Goal: Information Seeking & Learning: Learn about a topic

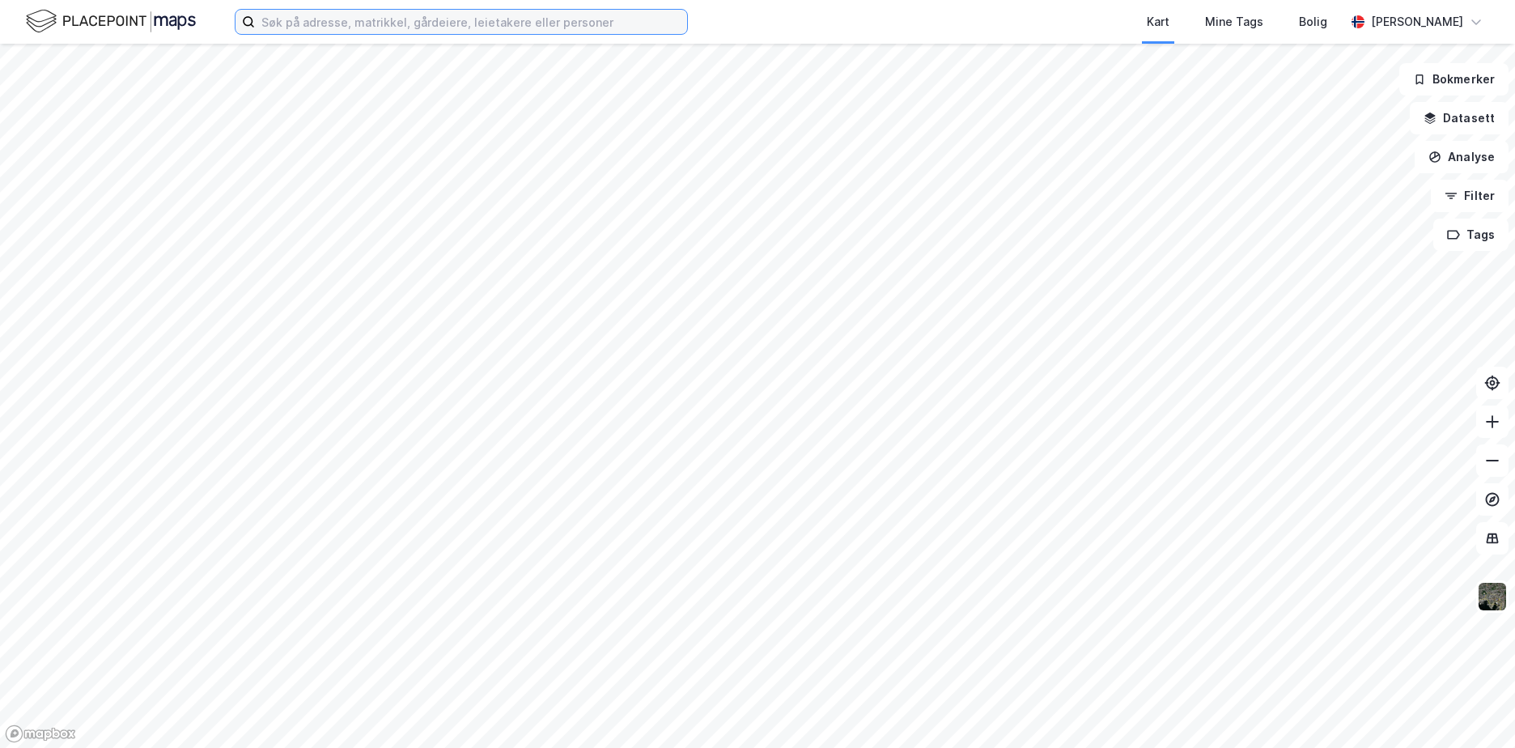
click at [418, 28] on input at bounding box center [471, 22] width 432 height 24
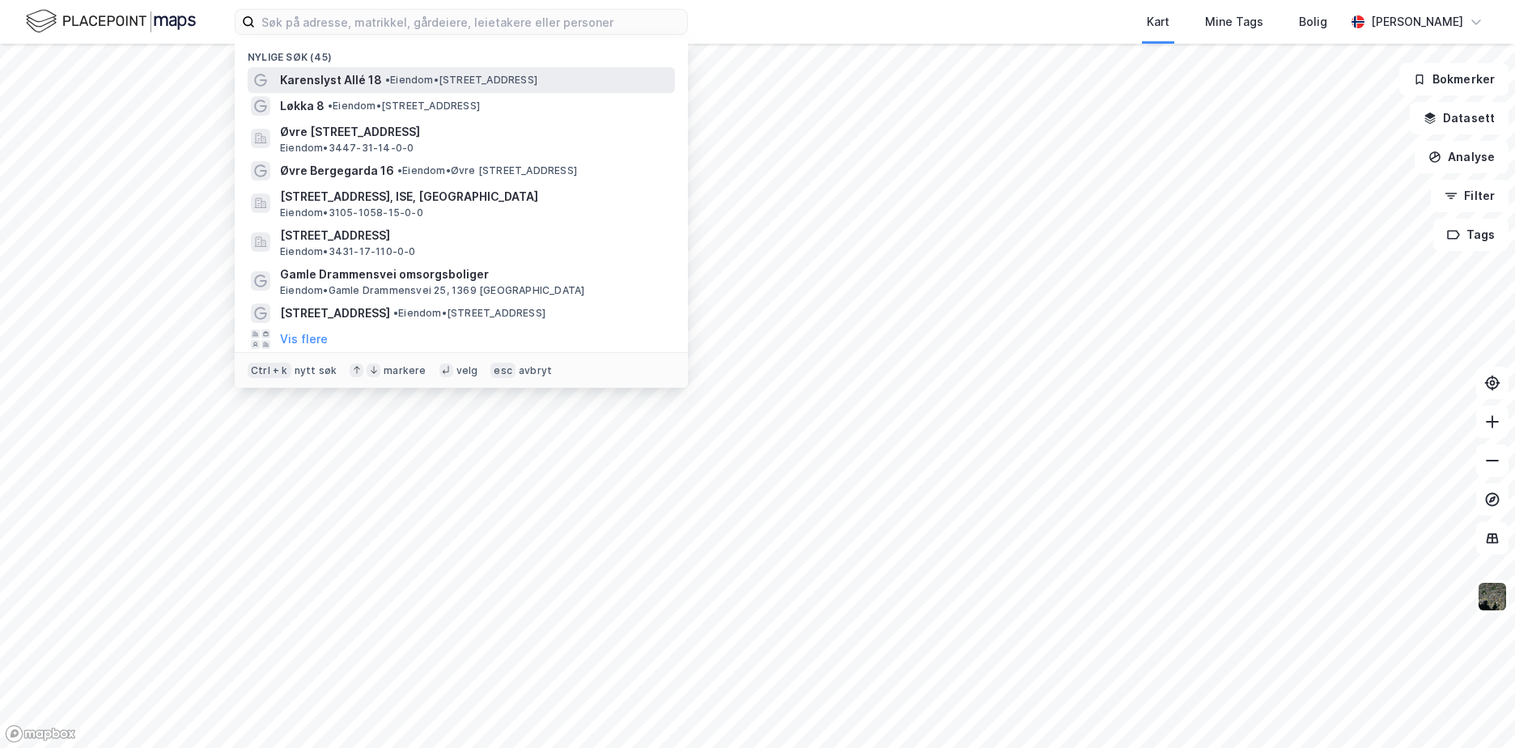
click at [452, 75] on span "• Eiendom • [STREET_ADDRESS]" at bounding box center [461, 80] width 152 height 13
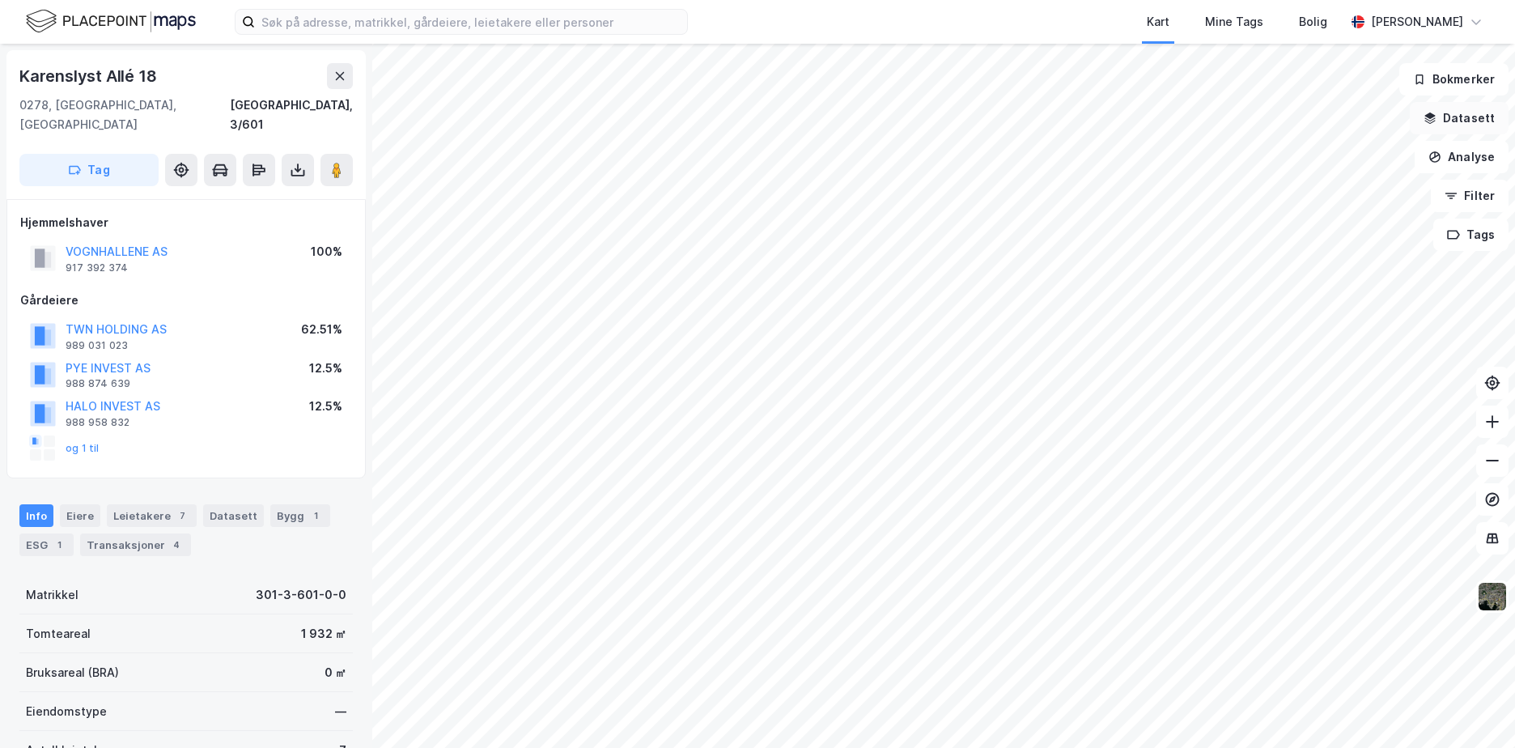
click at [1470, 122] on button "Datasett" at bounding box center [1459, 118] width 99 height 32
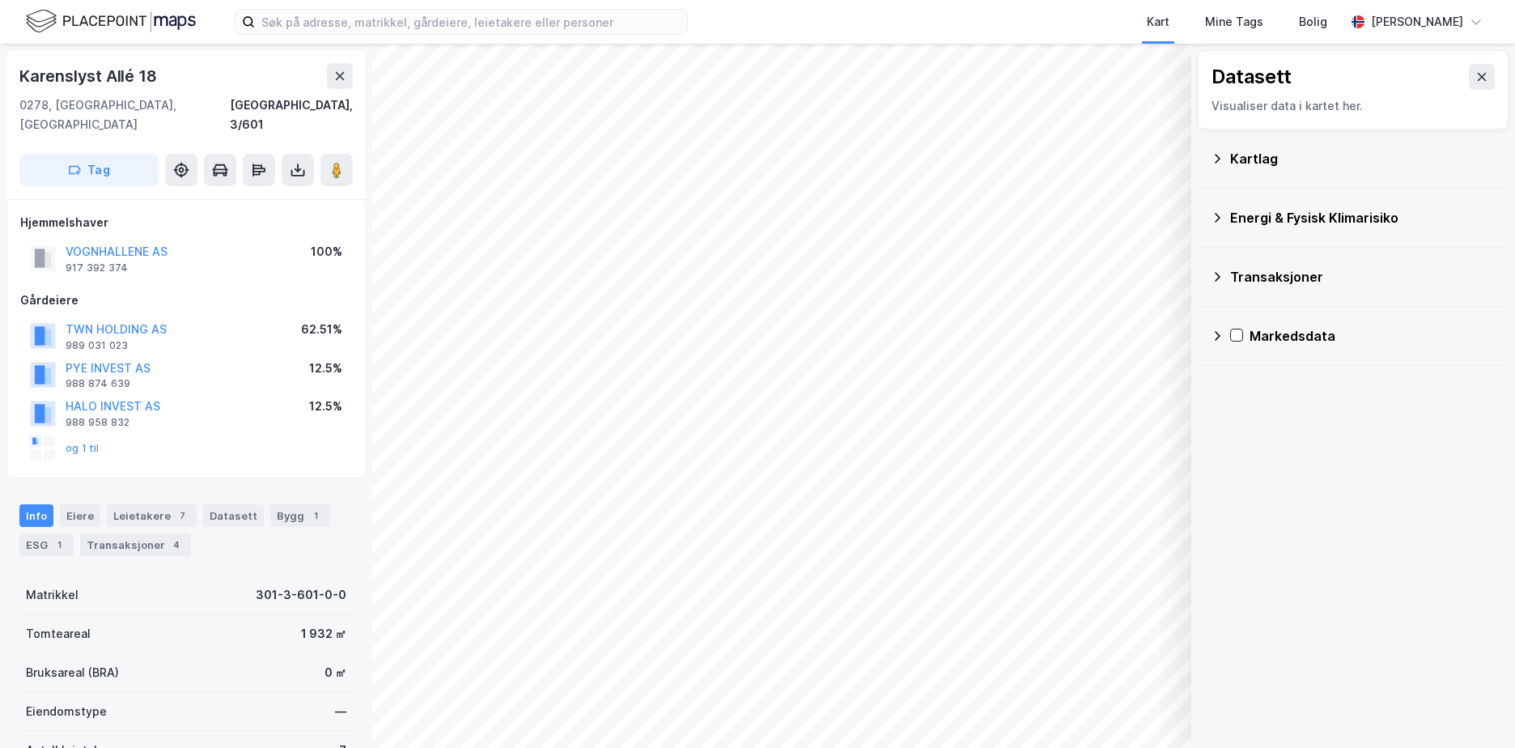
click at [1244, 155] on div "Kartlag" at bounding box center [1362, 158] width 265 height 19
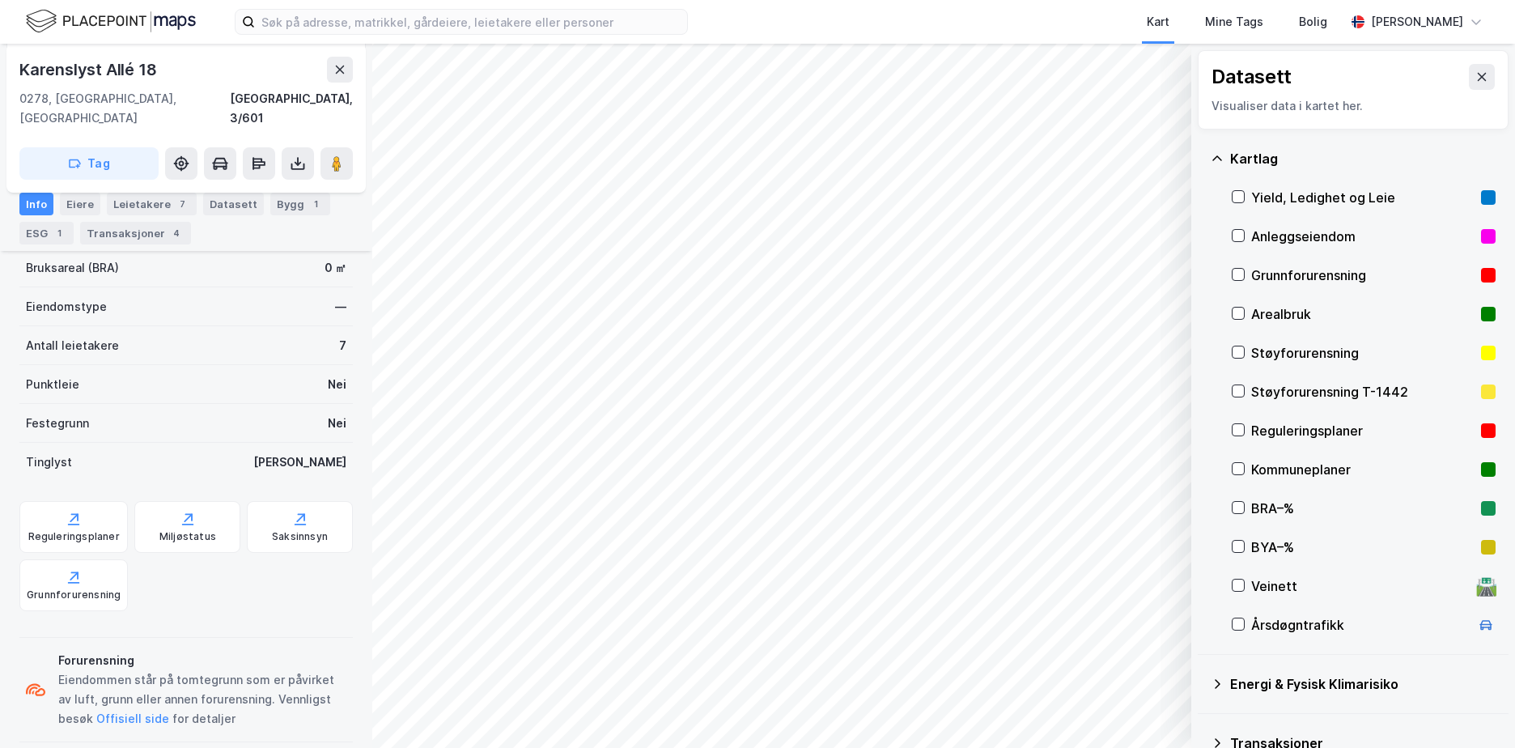
scroll to position [405, 0]
click at [53, 507] on div "Reguleringsplaner" at bounding box center [73, 526] width 108 height 52
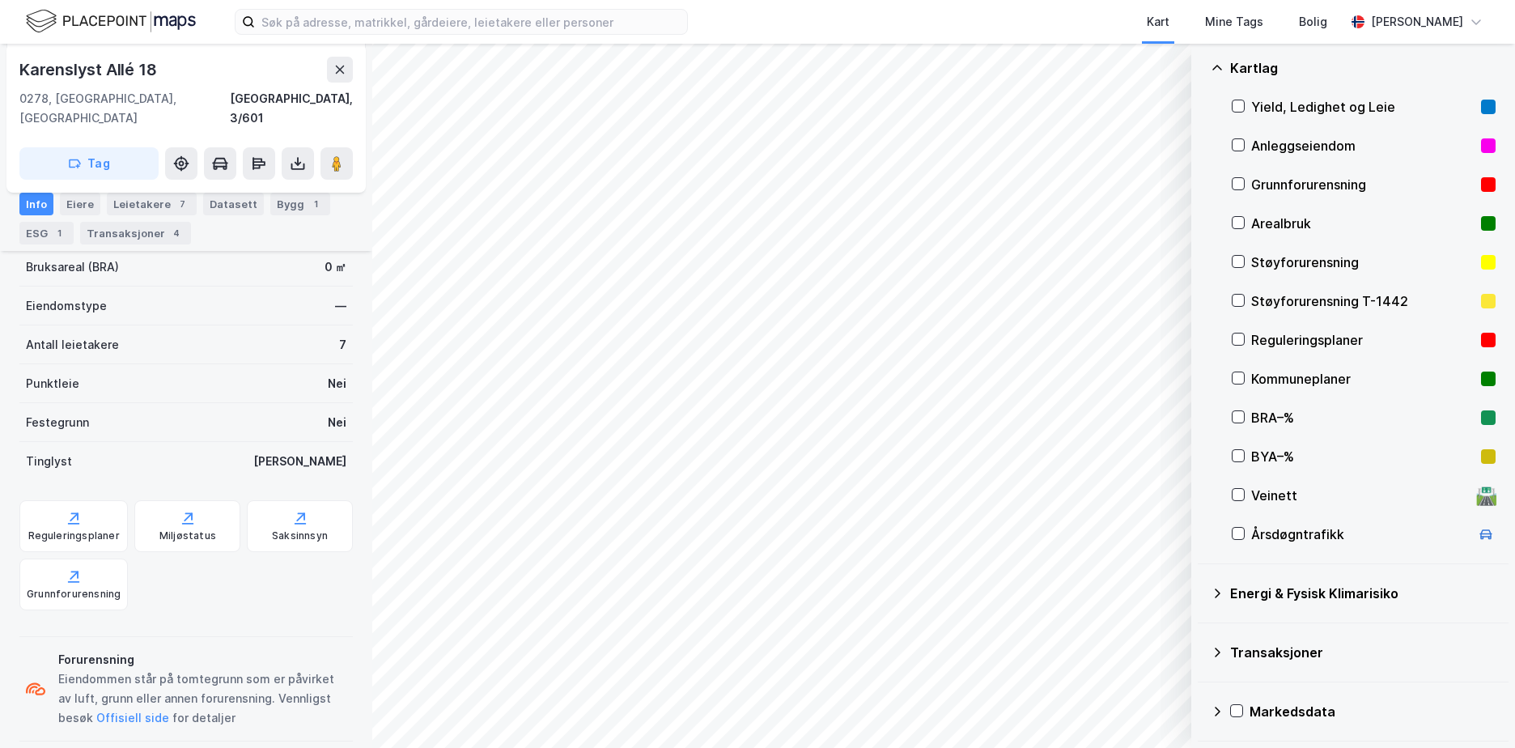
click at [1217, 595] on icon at bounding box center [1218, 593] width 6 height 10
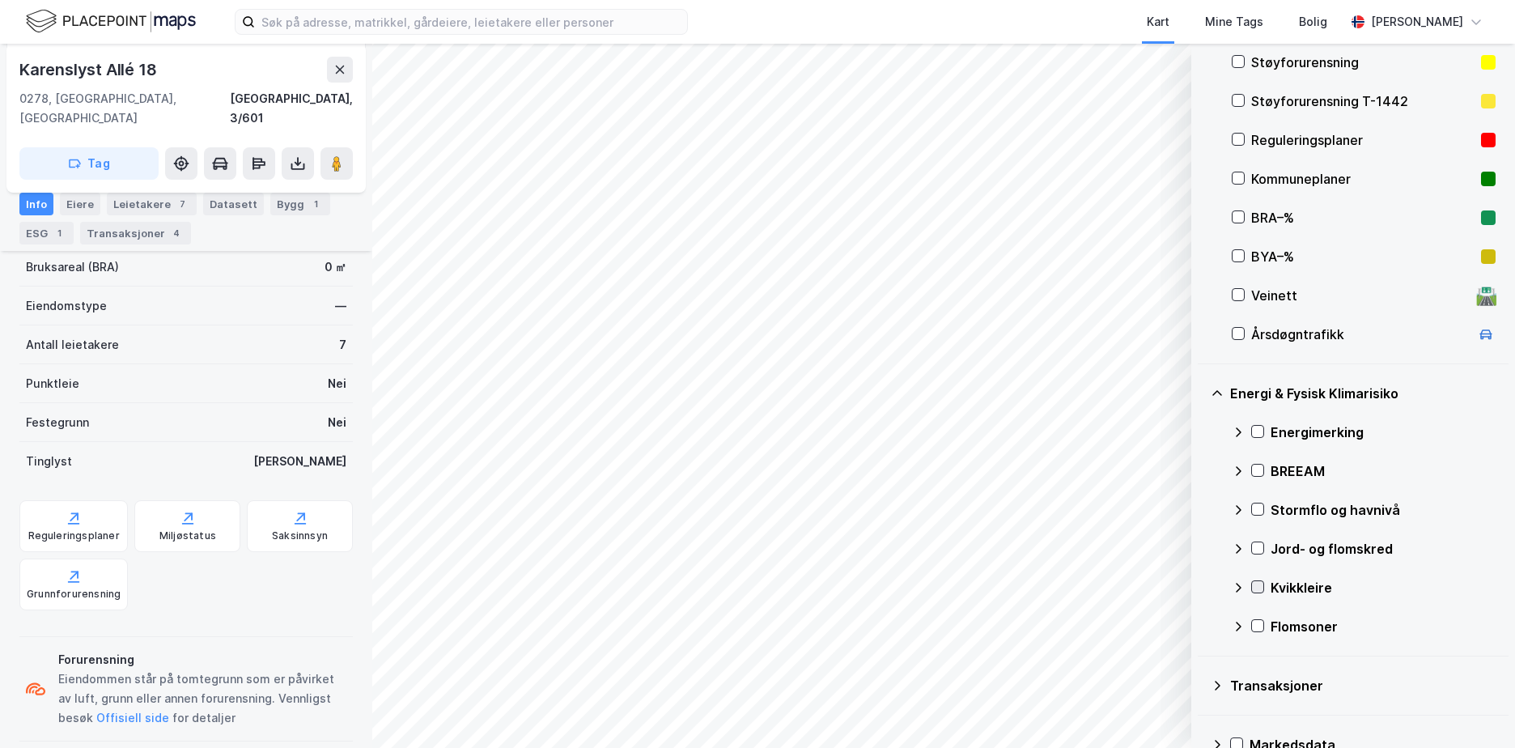
scroll to position [324, 0]
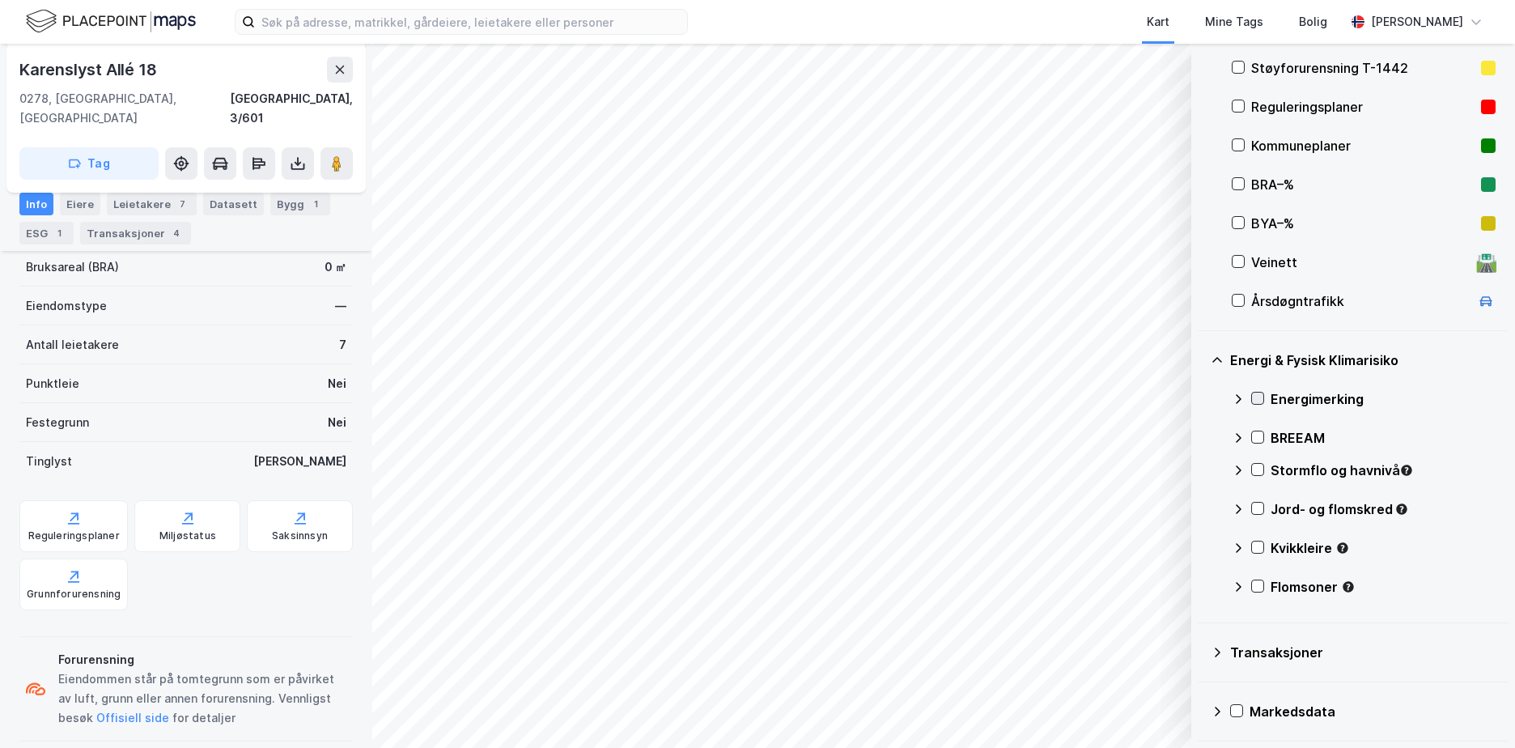
click at [1259, 397] on icon at bounding box center [1257, 398] width 11 height 11
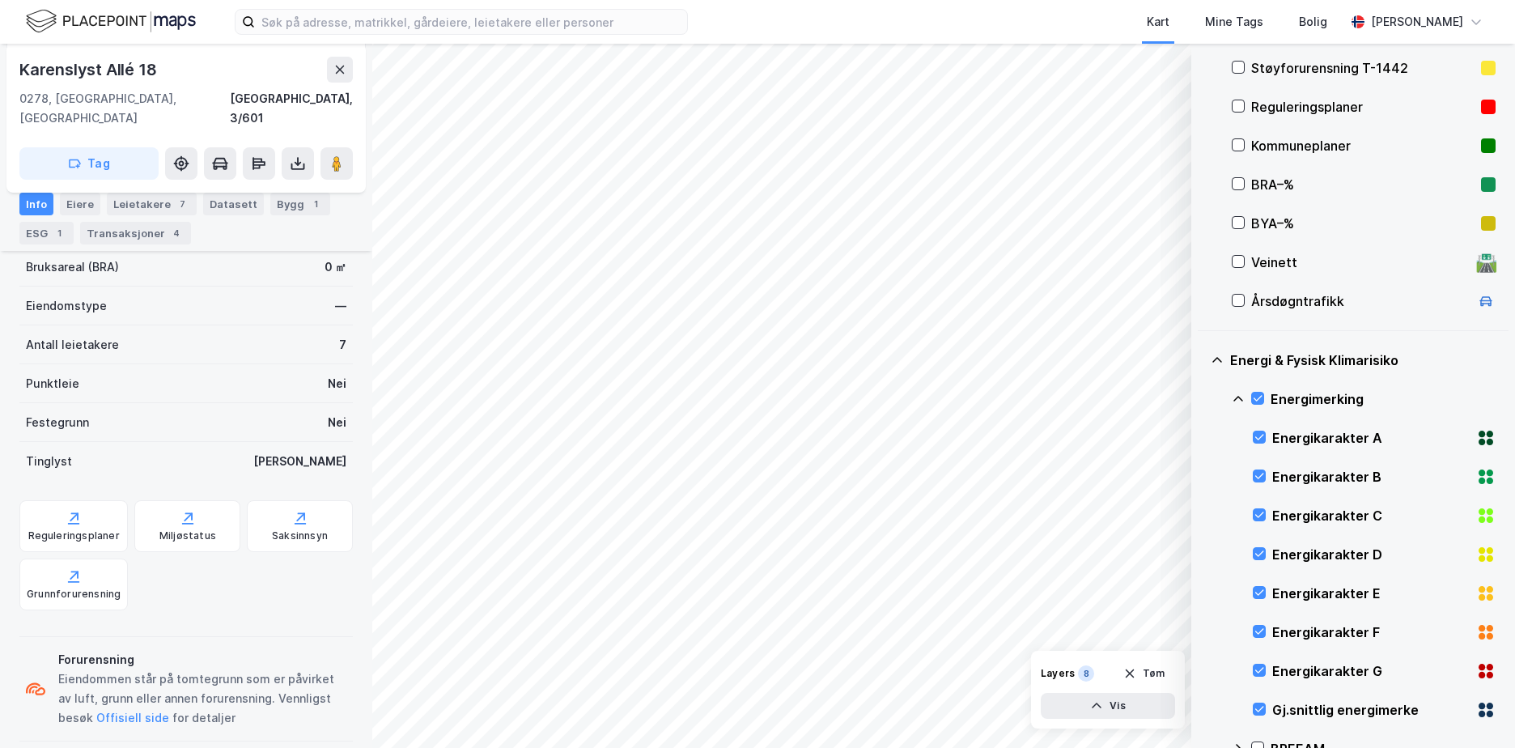
click at [1258, 430] on div "Energikarakter A" at bounding box center [1374, 437] width 243 height 39
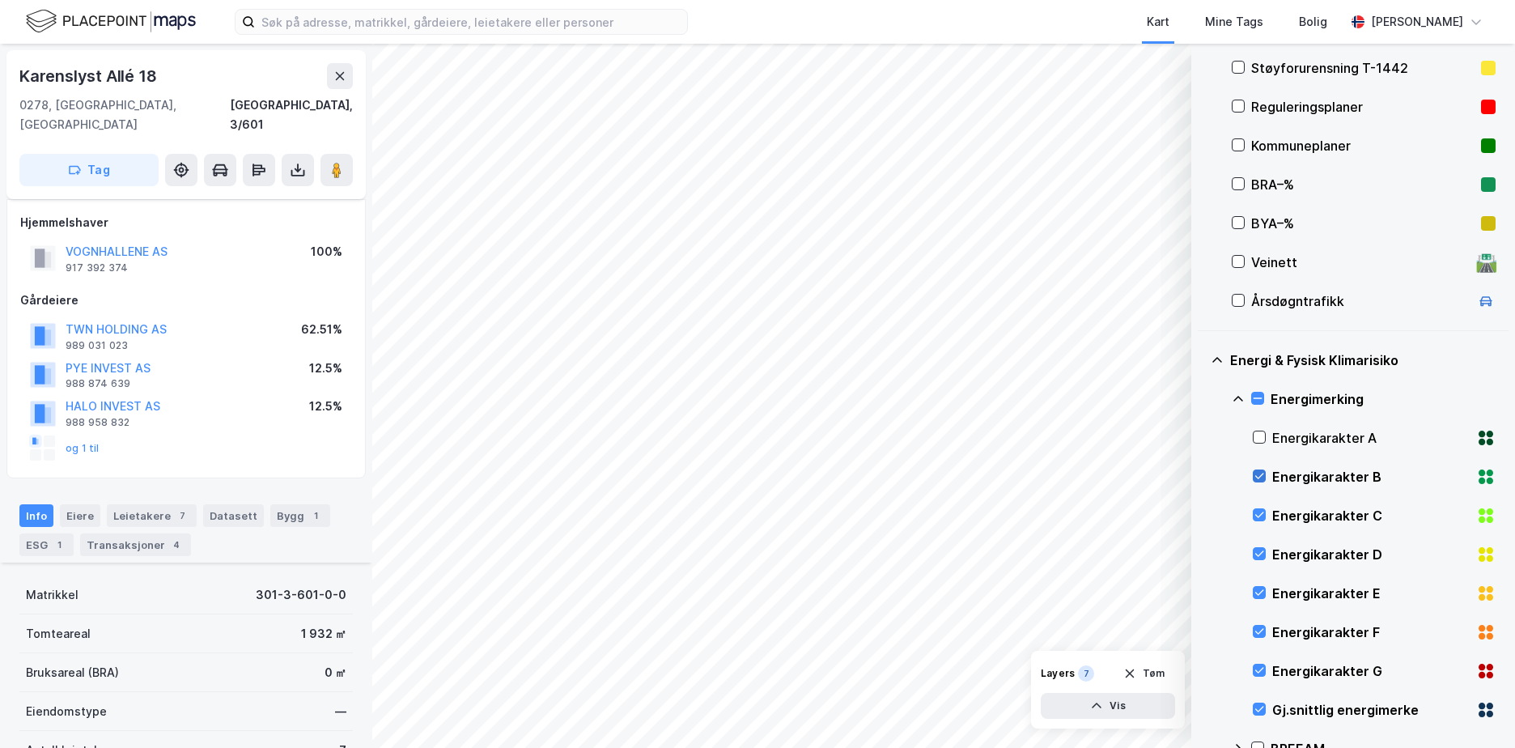
click at [1261, 481] on icon at bounding box center [1259, 475] width 11 height 11
click at [1262, 521] on div at bounding box center [1259, 514] width 13 height 13
click at [1263, 556] on icon at bounding box center [1259, 553] width 11 height 11
click at [1259, 591] on icon at bounding box center [1259, 592] width 11 height 11
click at [1261, 632] on icon at bounding box center [1259, 632] width 9 height 6
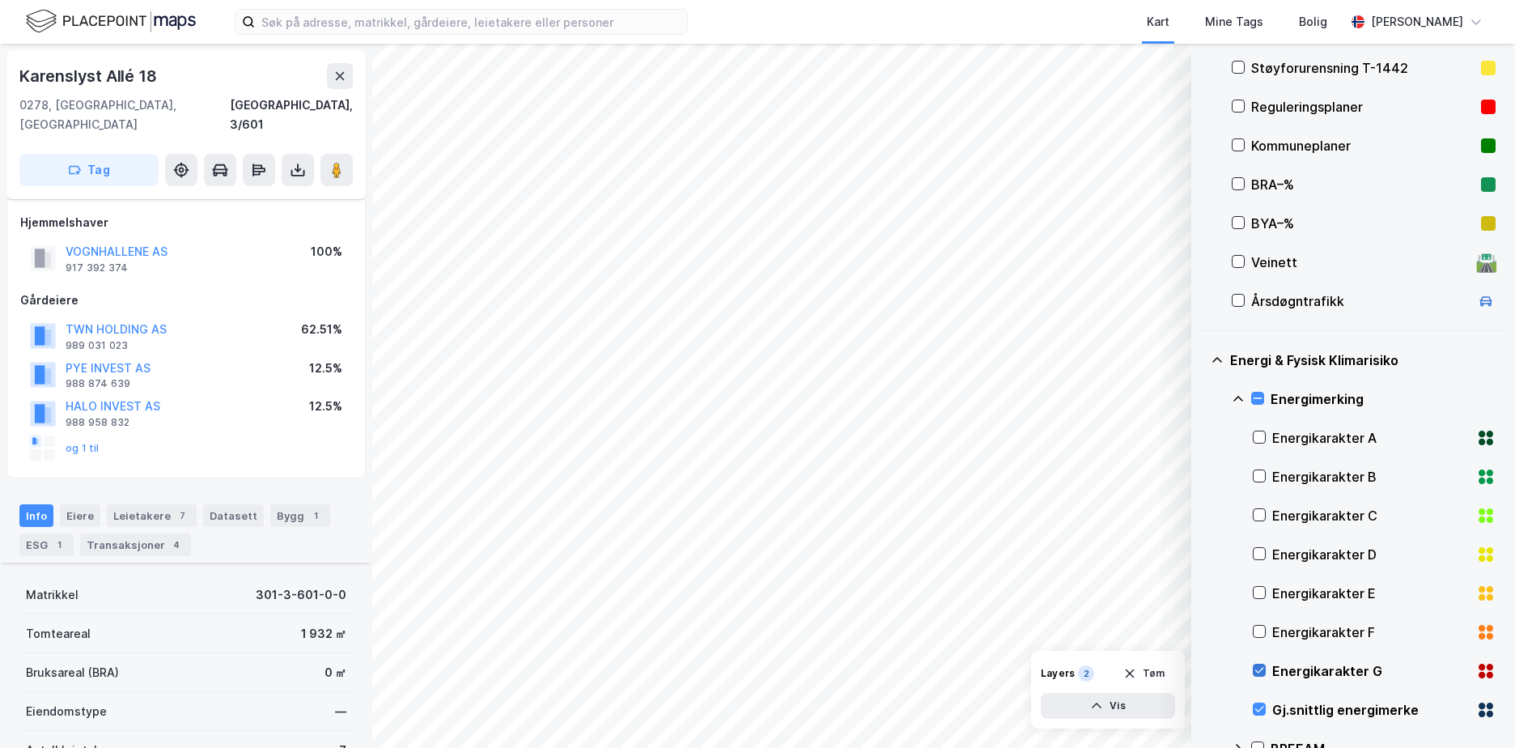
click at [1262, 664] on icon at bounding box center [1259, 669] width 11 height 11
click at [1264, 667] on icon at bounding box center [1259, 669] width 11 height 11
click at [1259, 630] on icon at bounding box center [1259, 631] width 11 height 11
click at [37, 533] on div "ESG 1" at bounding box center [46, 544] width 54 height 23
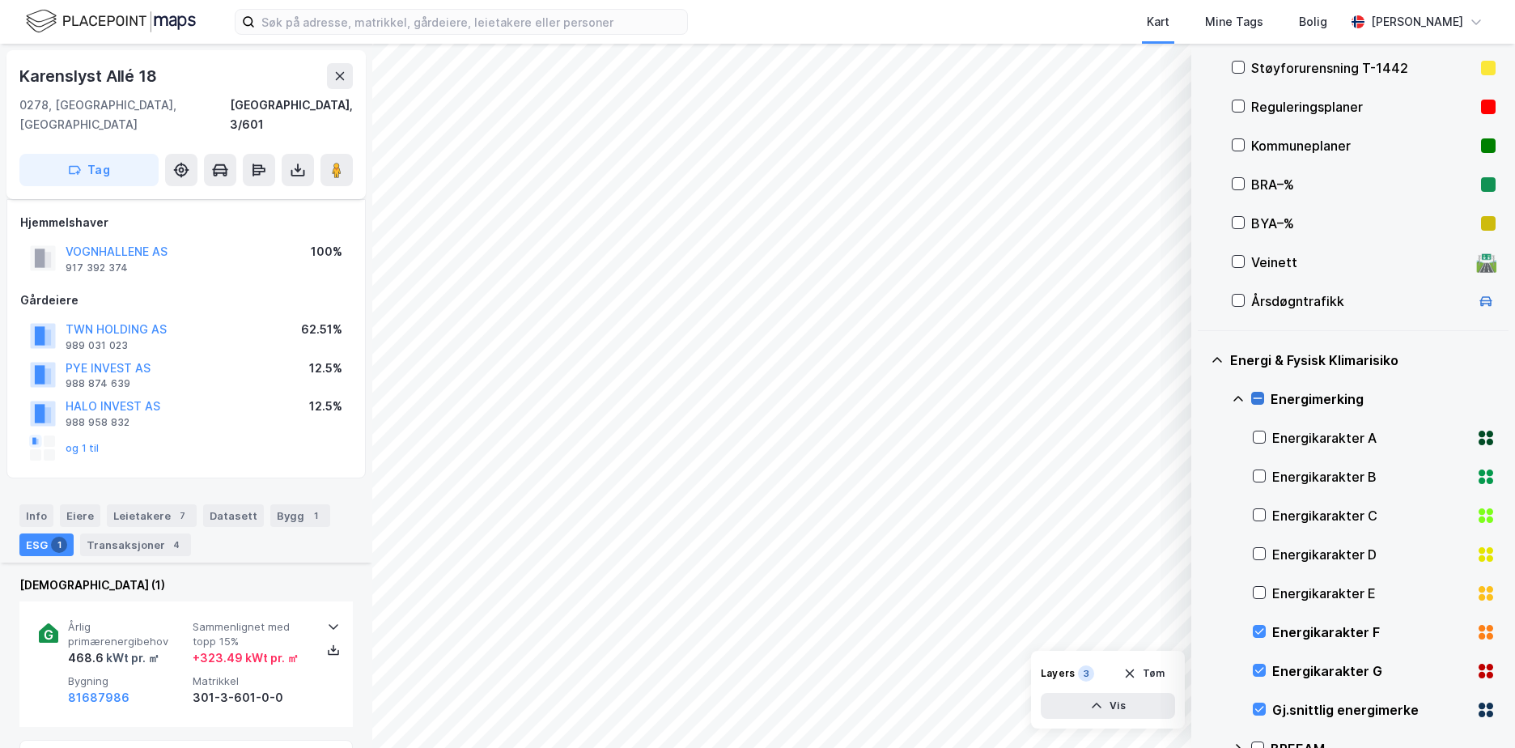
click at [1254, 393] on icon at bounding box center [1257, 398] width 11 height 11
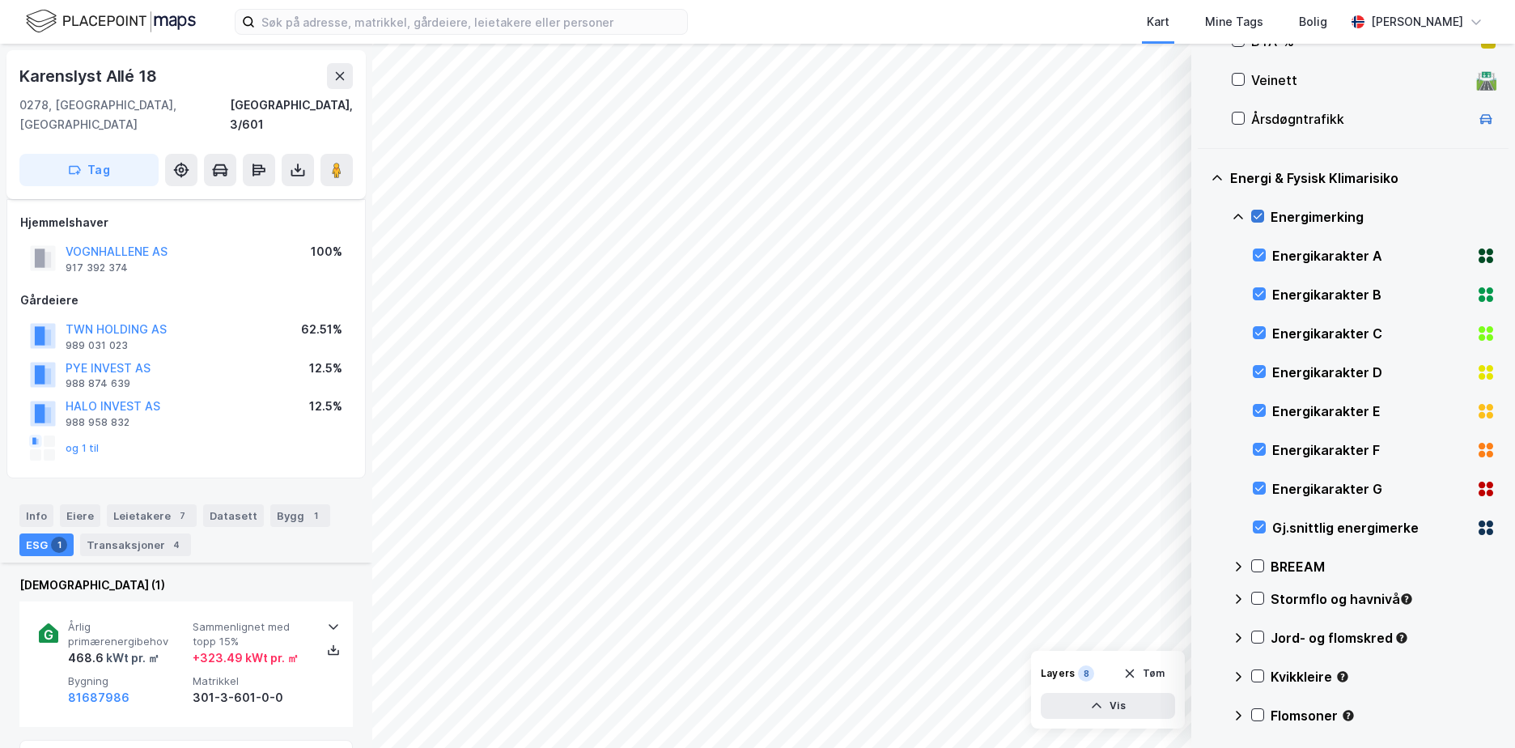
scroll to position [392, 0]
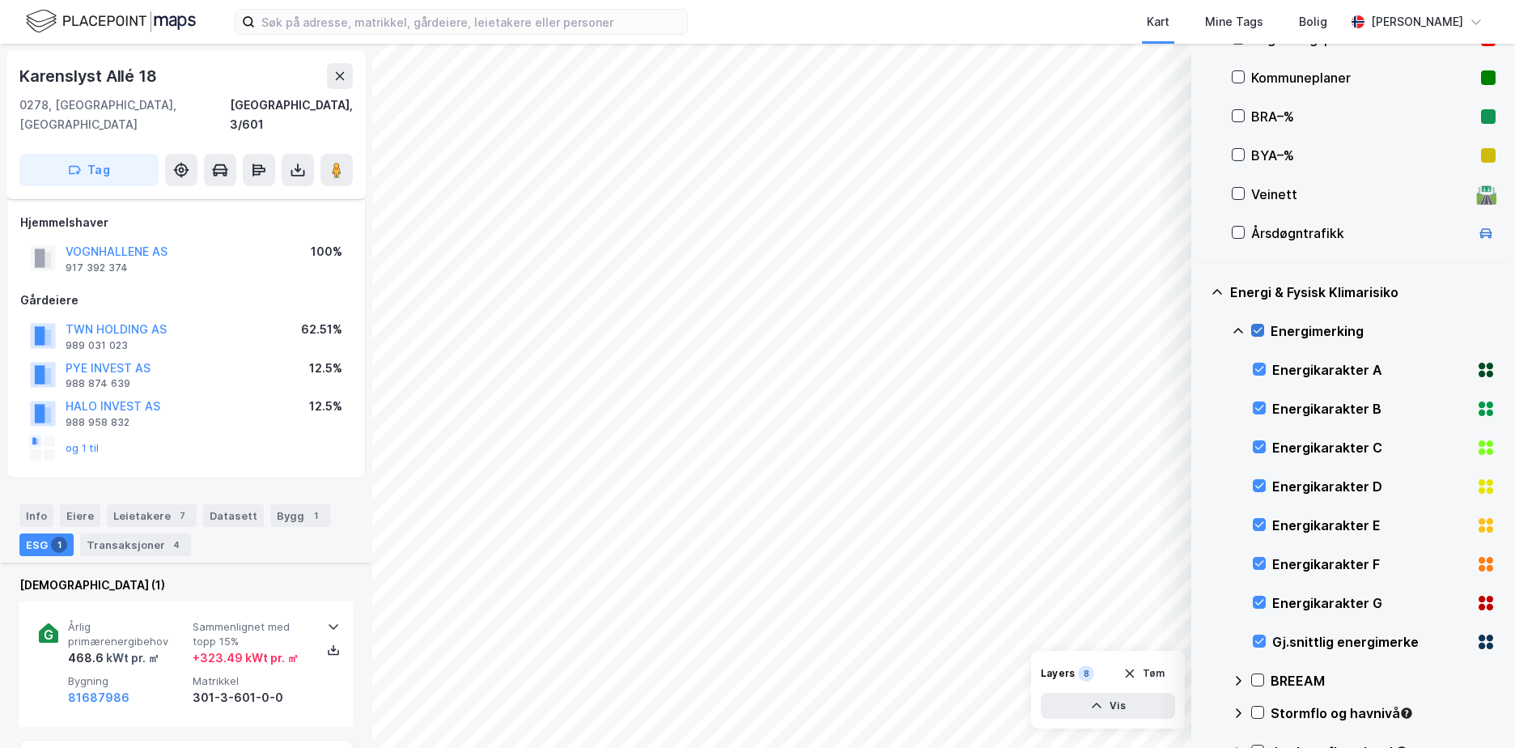
click at [1254, 329] on icon at bounding box center [1257, 330] width 11 height 11
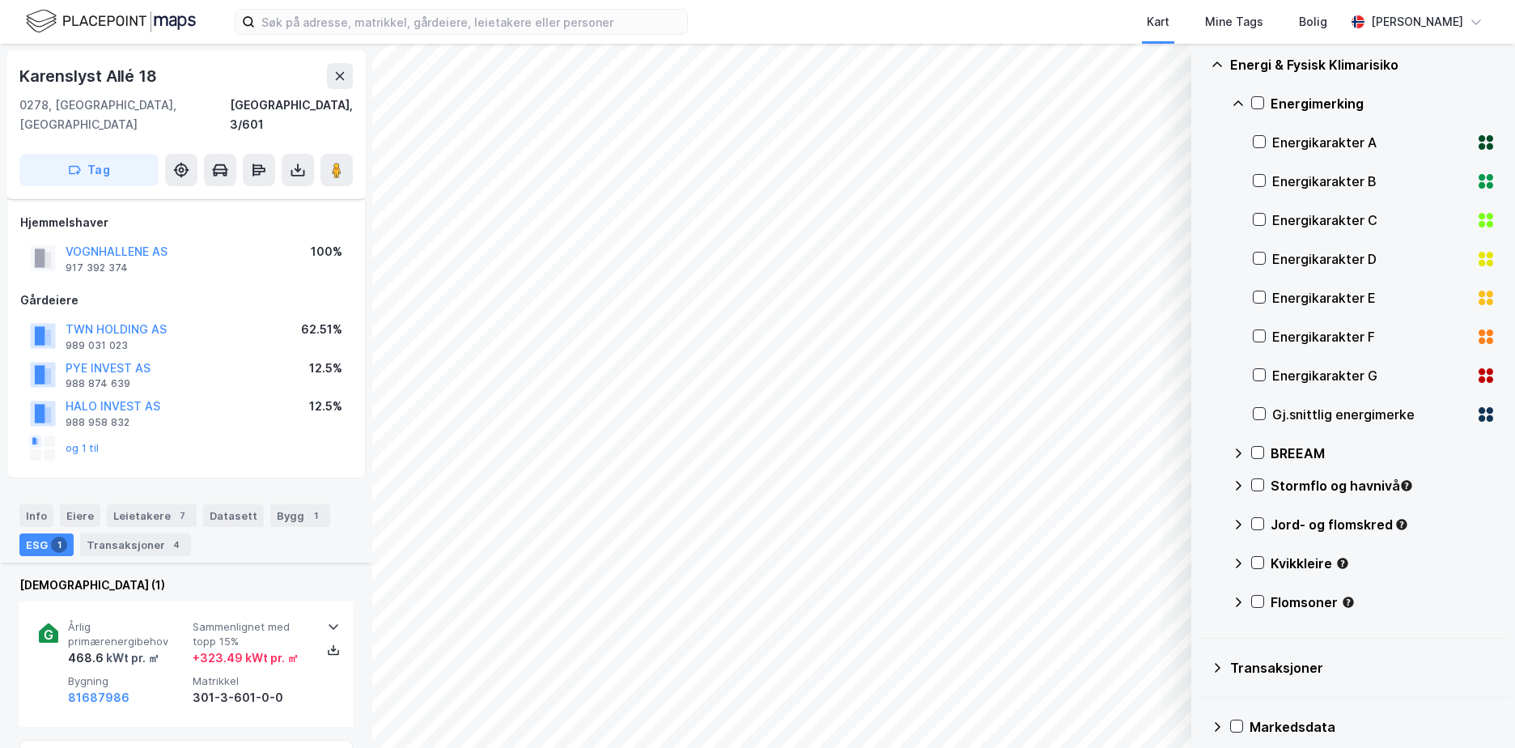
scroll to position [635, 0]
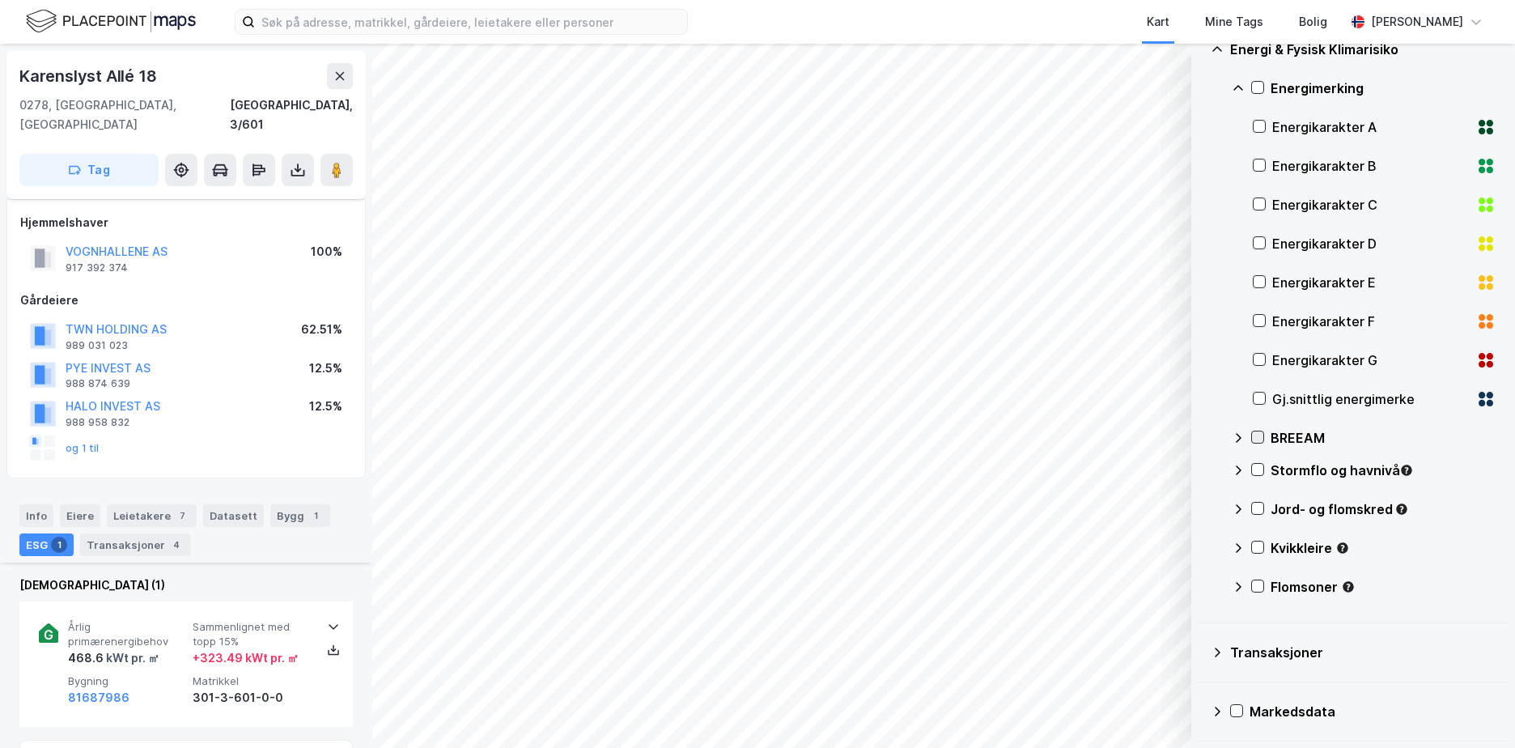
click at [1257, 443] on icon at bounding box center [1257, 436] width 11 height 11
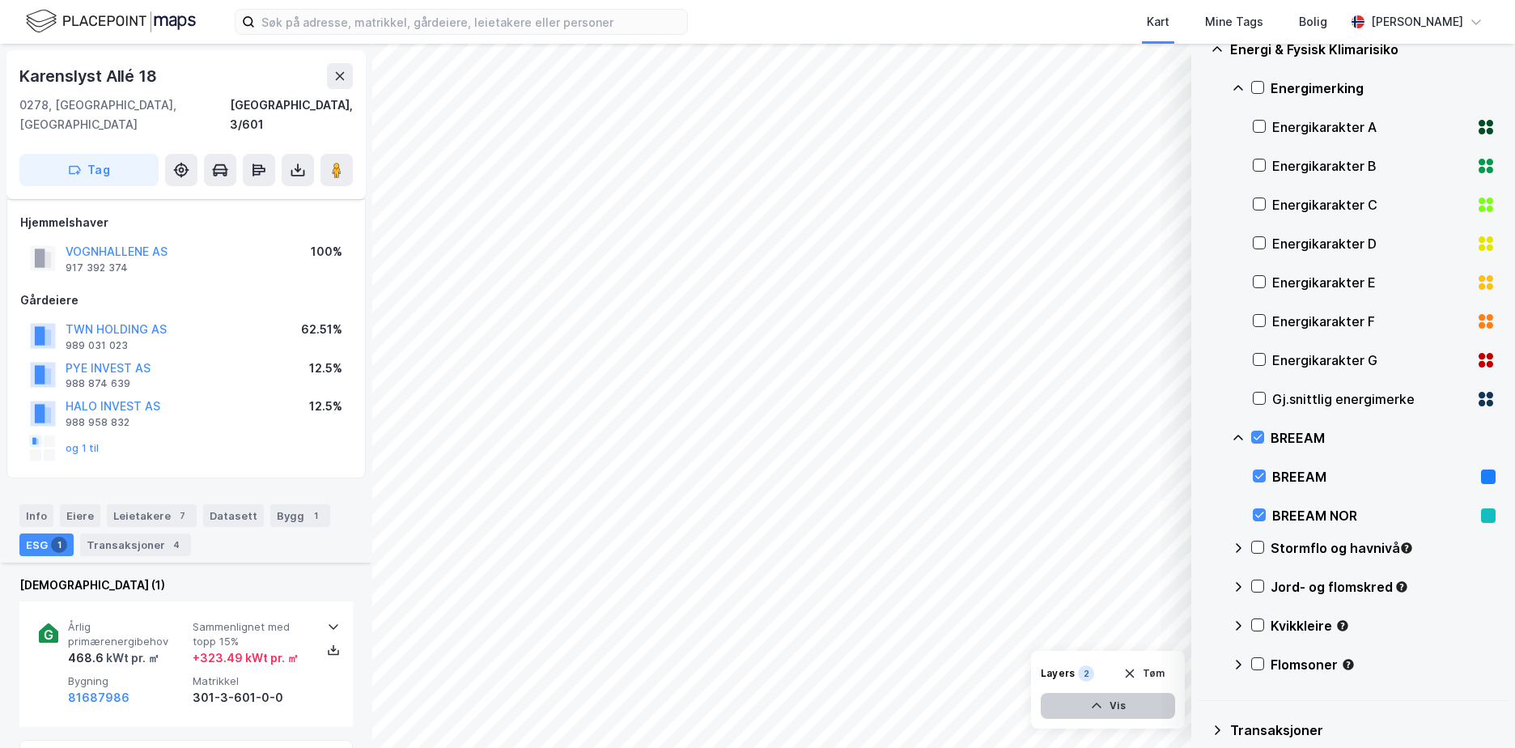
click at [1127, 705] on button "Vis" at bounding box center [1108, 706] width 134 height 26
click at [1127, 705] on button "Lukk" at bounding box center [1063, 706] width 223 height 26
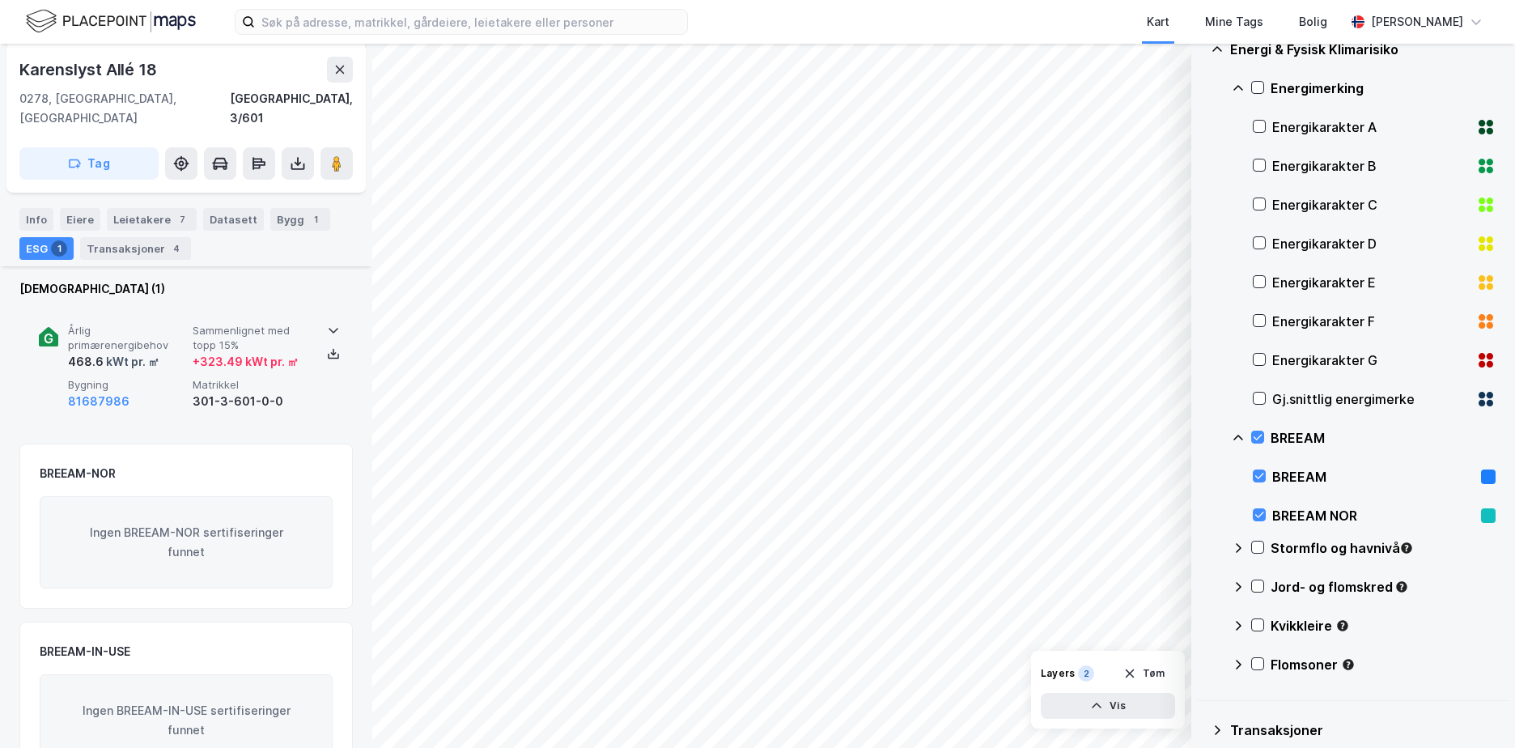
scroll to position [324, 0]
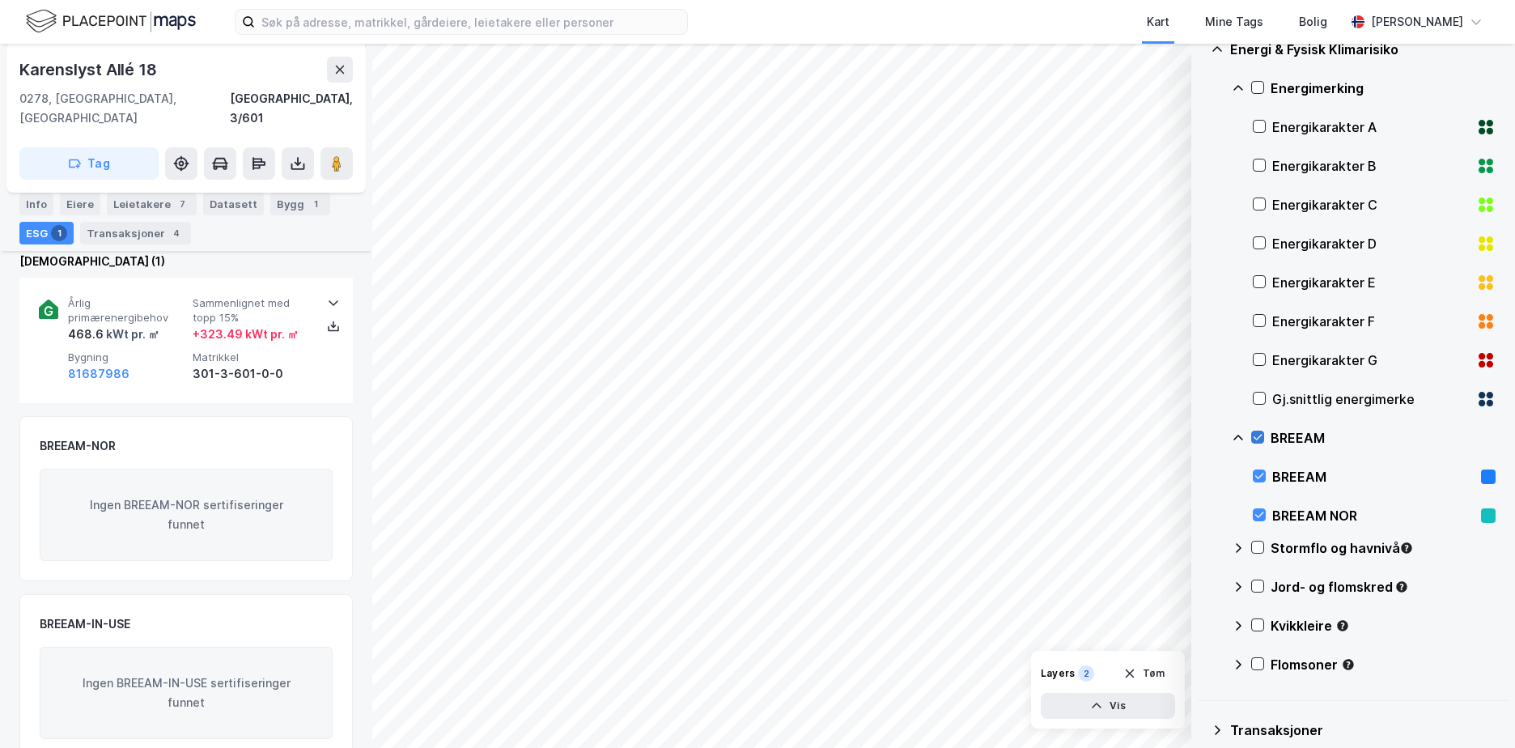
click at [1259, 435] on icon at bounding box center [1257, 436] width 11 height 11
click at [1260, 548] on icon at bounding box center [1257, 546] width 11 height 11
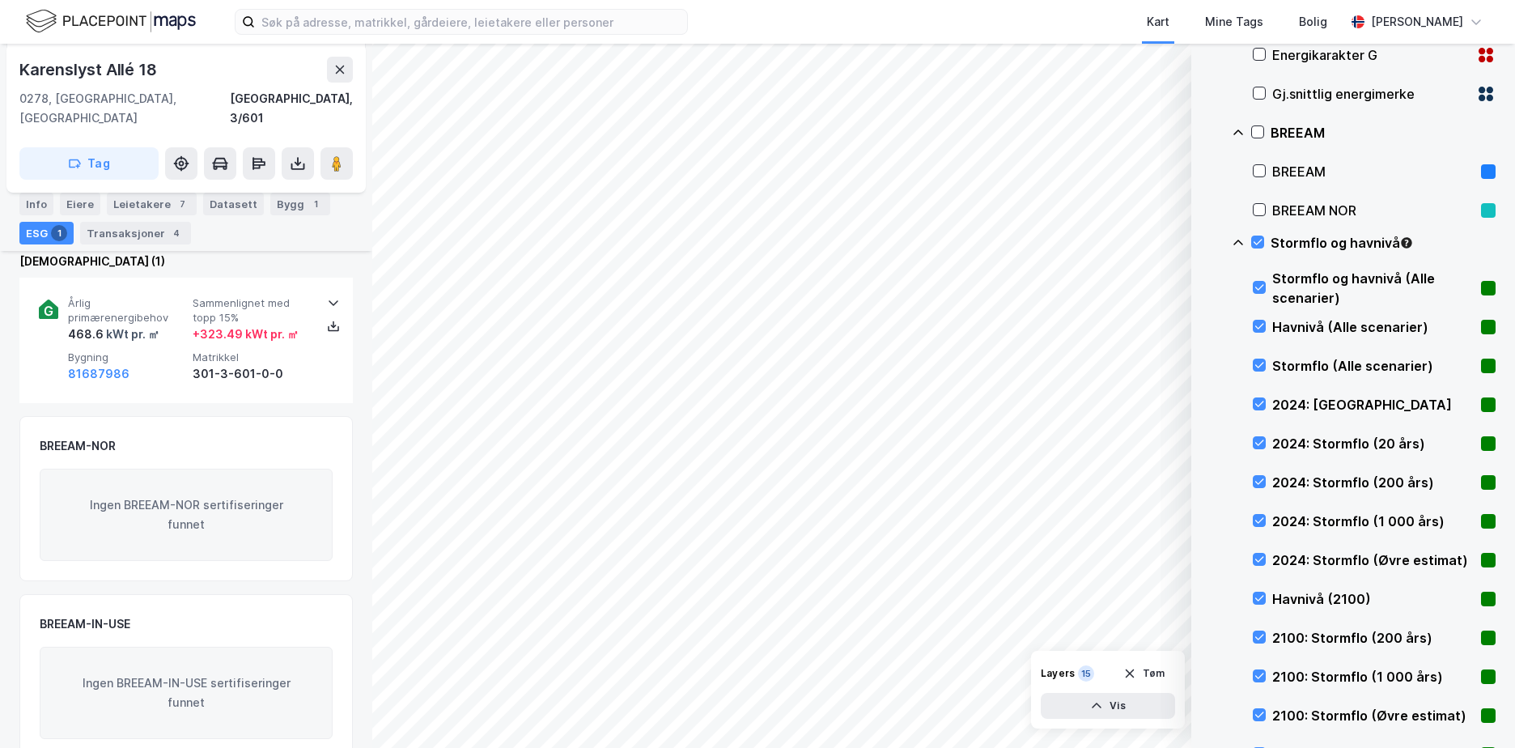
scroll to position [958, 0]
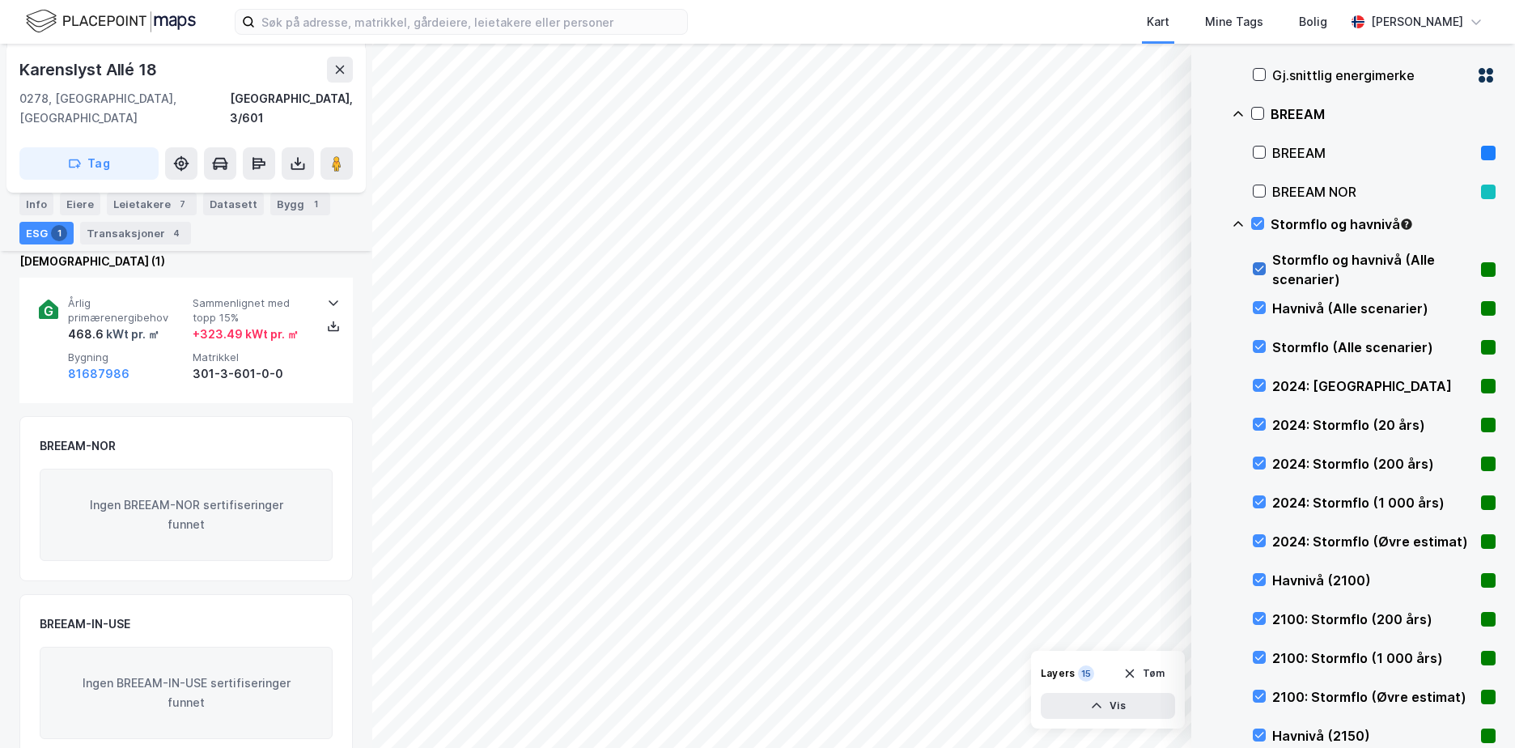
click at [1258, 268] on icon at bounding box center [1259, 268] width 11 height 11
click at [1258, 303] on icon at bounding box center [1259, 307] width 11 height 11
click at [1262, 339] on div "Stormflo (Alle scenarier)" at bounding box center [1374, 347] width 243 height 39
click at [1260, 301] on div at bounding box center [1259, 307] width 13 height 13
click at [1259, 341] on icon at bounding box center [1259, 346] width 11 height 11
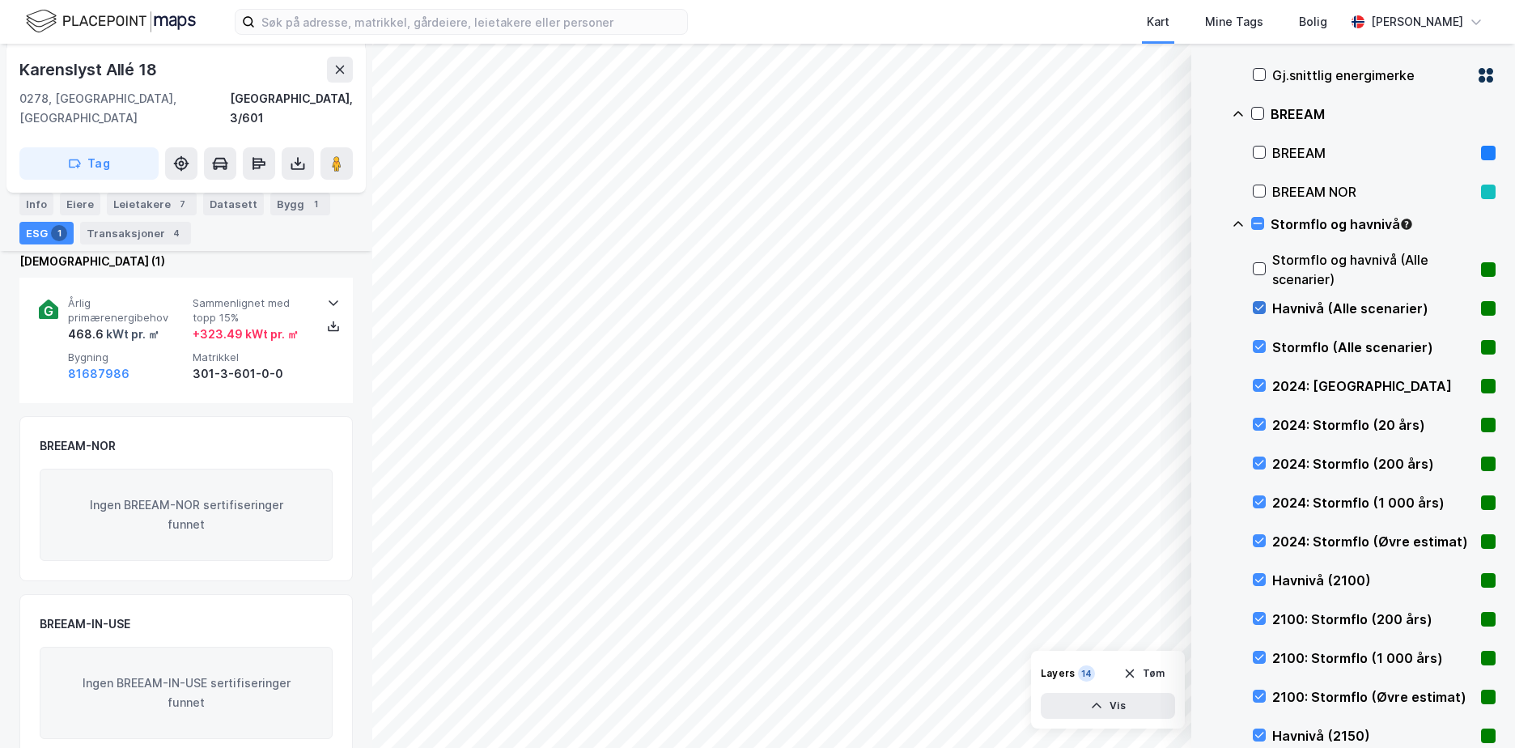
click at [1257, 301] on div at bounding box center [1259, 307] width 13 height 13
click at [1258, 339] on div "Stormflo (Alle scenarier)" at bounding box center [1374, 347] width 243 height 39
click at [1257, 378] on div "2024: [GEOGRAPHIC_DATA]" at bounding box center [1374, 386] width 243 height 39
click at [1255, 415] on div "2024: Stormflo (20 års)" at bounding box center [1374, 424] width 243 height 39
click at [1258, 460] on icon at bounding box center [1259, 462] width 11 height 11
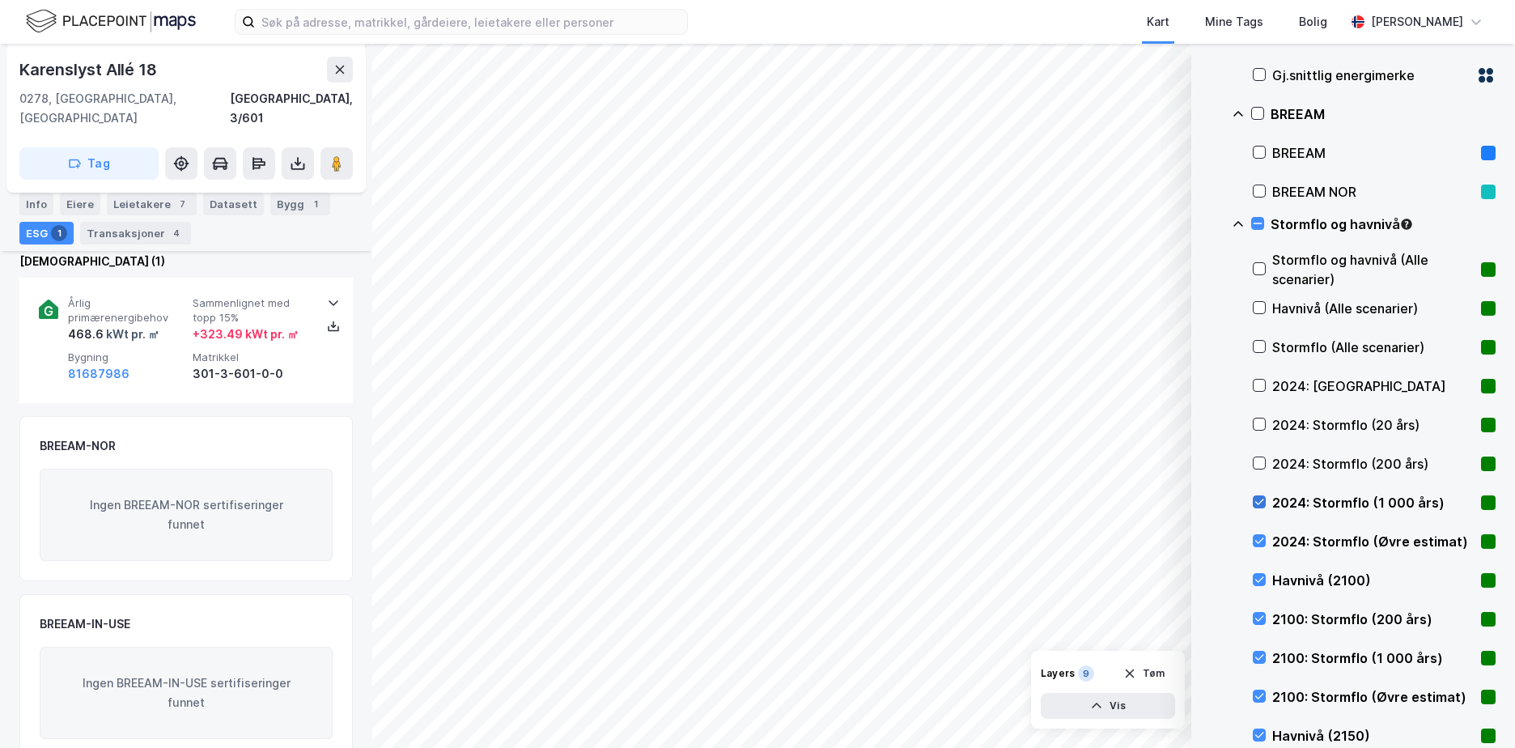
click at [1259, 503] on icon at bounding box center [1259, 501] width 11 height 11
click at [1259, 532] on div "2024: Stormflo (Øvre estimat)" at bounding box center [1374, 541] width 243 height 39
click at [1259, 577] on icon at bounding box center [1259, 579] width 11 height 11
click at [1265, 620] on div at bounding box center [1259, 618] width 13 height 13
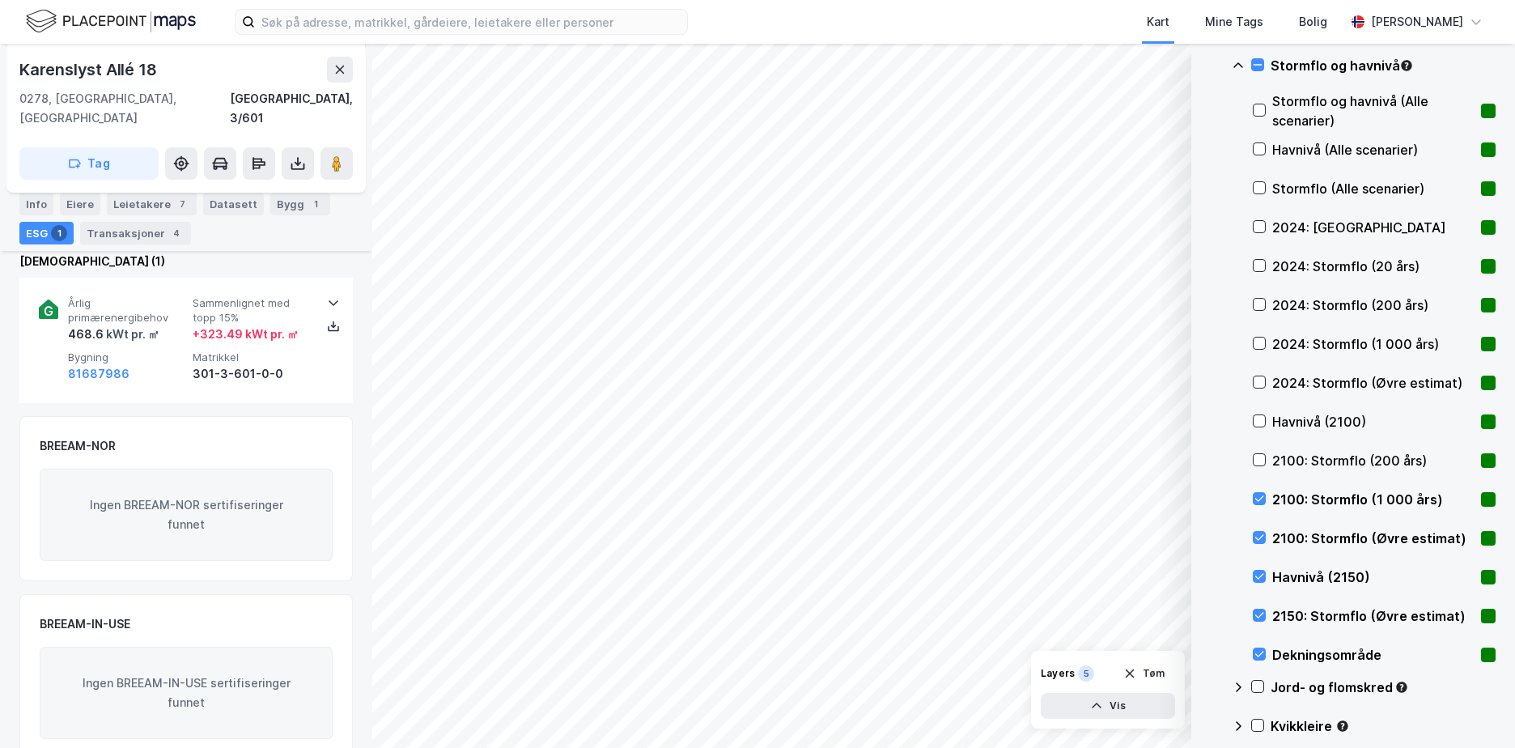
scroll to position [1120, 0]
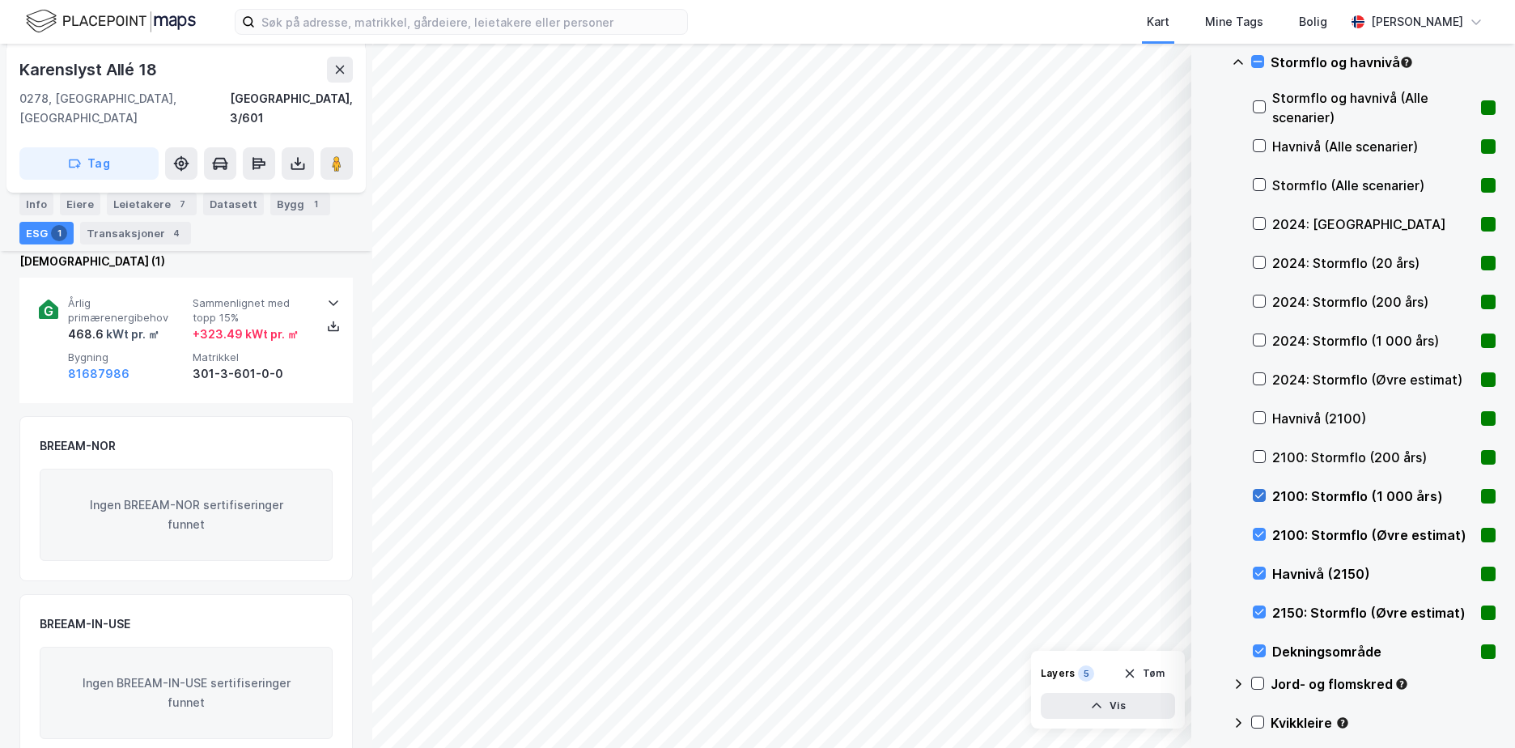
click at [1262, 492] on icon at bounding box center [1259, 495] width 11 height 11
click at [1263, 532] on icon at bounding box center [1259, 533] width 11 height 11
click at [1255, 569] on icon at bounding box center [1259, 572] width 11 height 11
click at [1261, 607] on icon at bounding box center [1259, 611] width 11 height 11
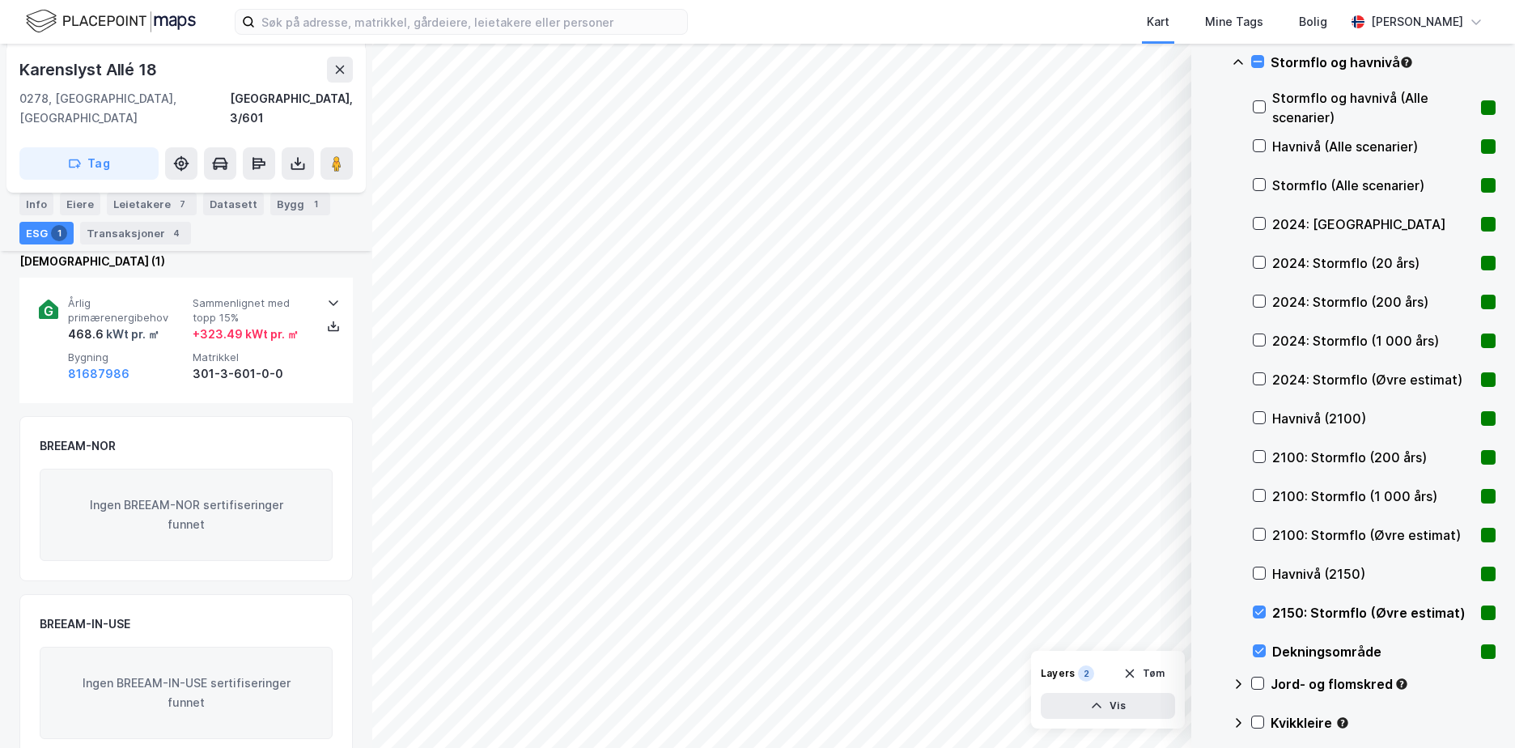
click at [1254, 604] on div "2150: Stormflo (Øvre estimat)" at bounding box center [1374, 612] width 243 height 39
click at [1260, 648] on icon at bounding box center [1259, 650] width 11 height 11
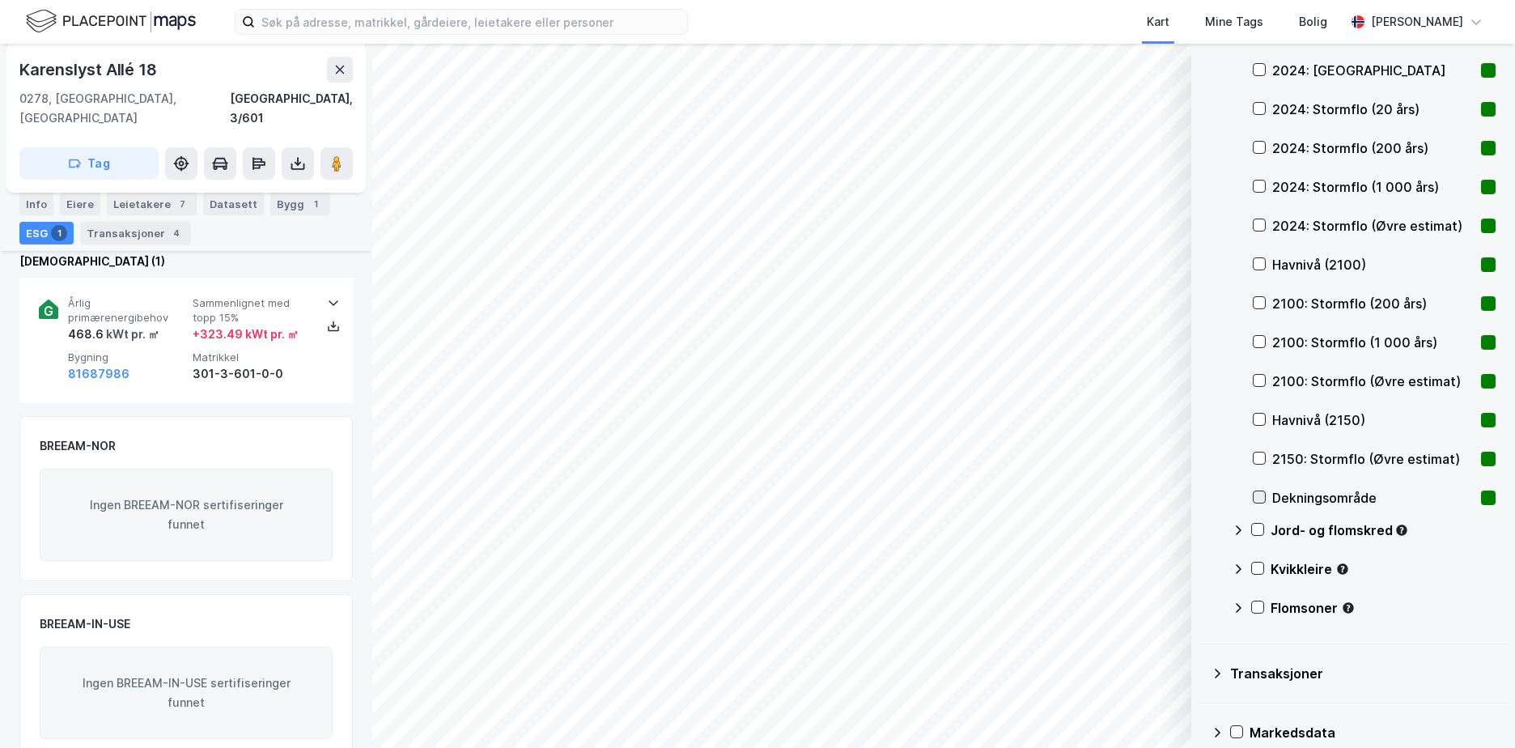
scroll to position [1282, 0]
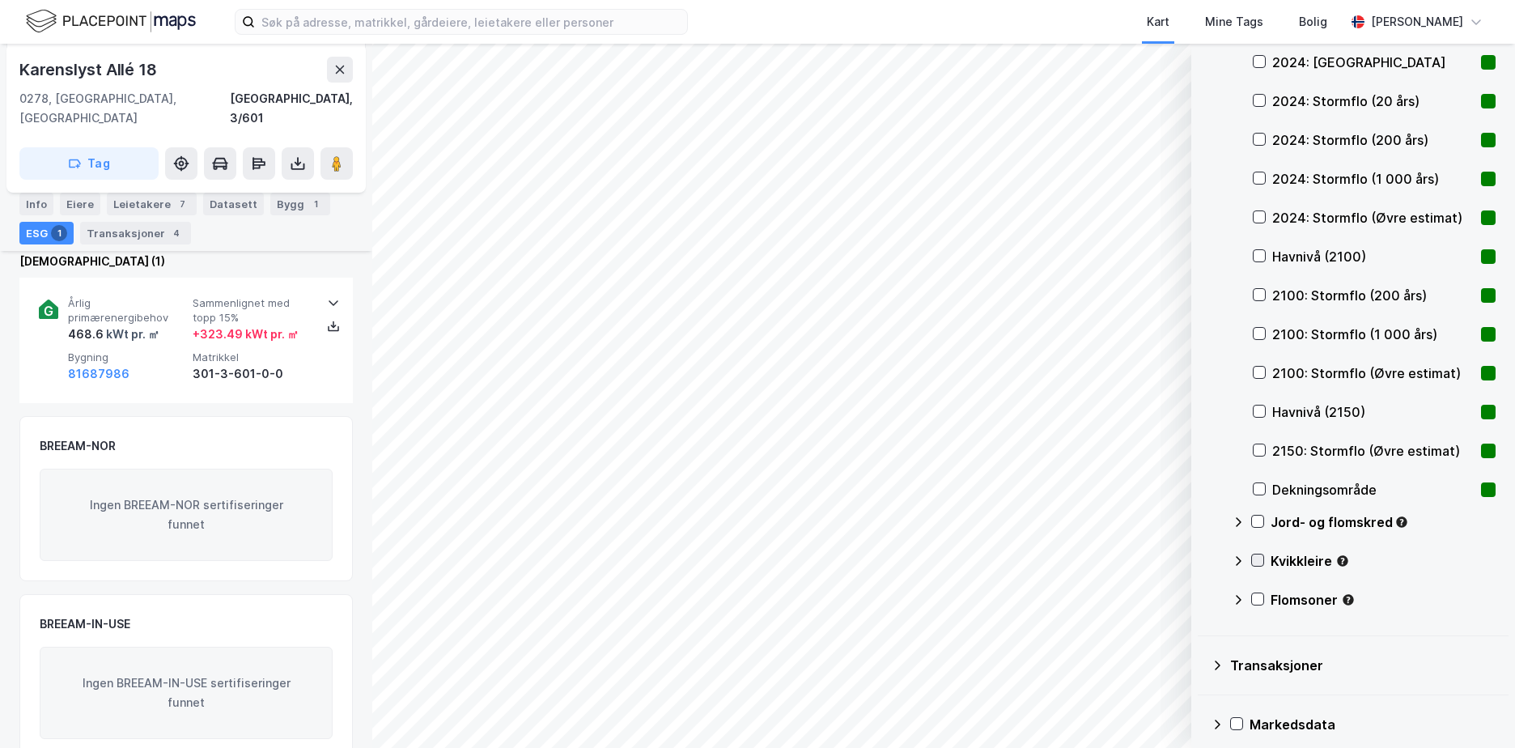
click at [1258, 557] on icon at bounding box center [1257, 559] width 11 height 11
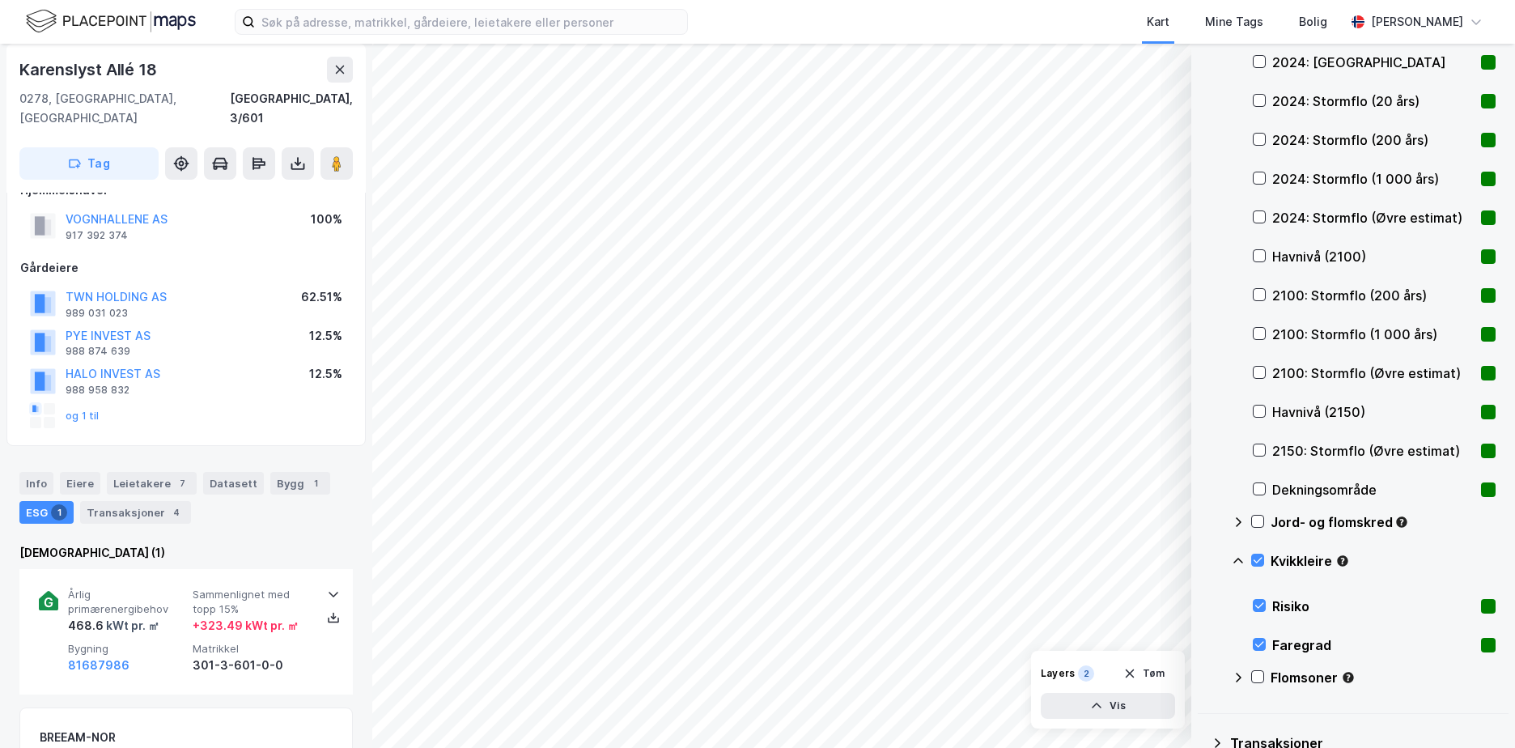
scroll to position [0, 0]
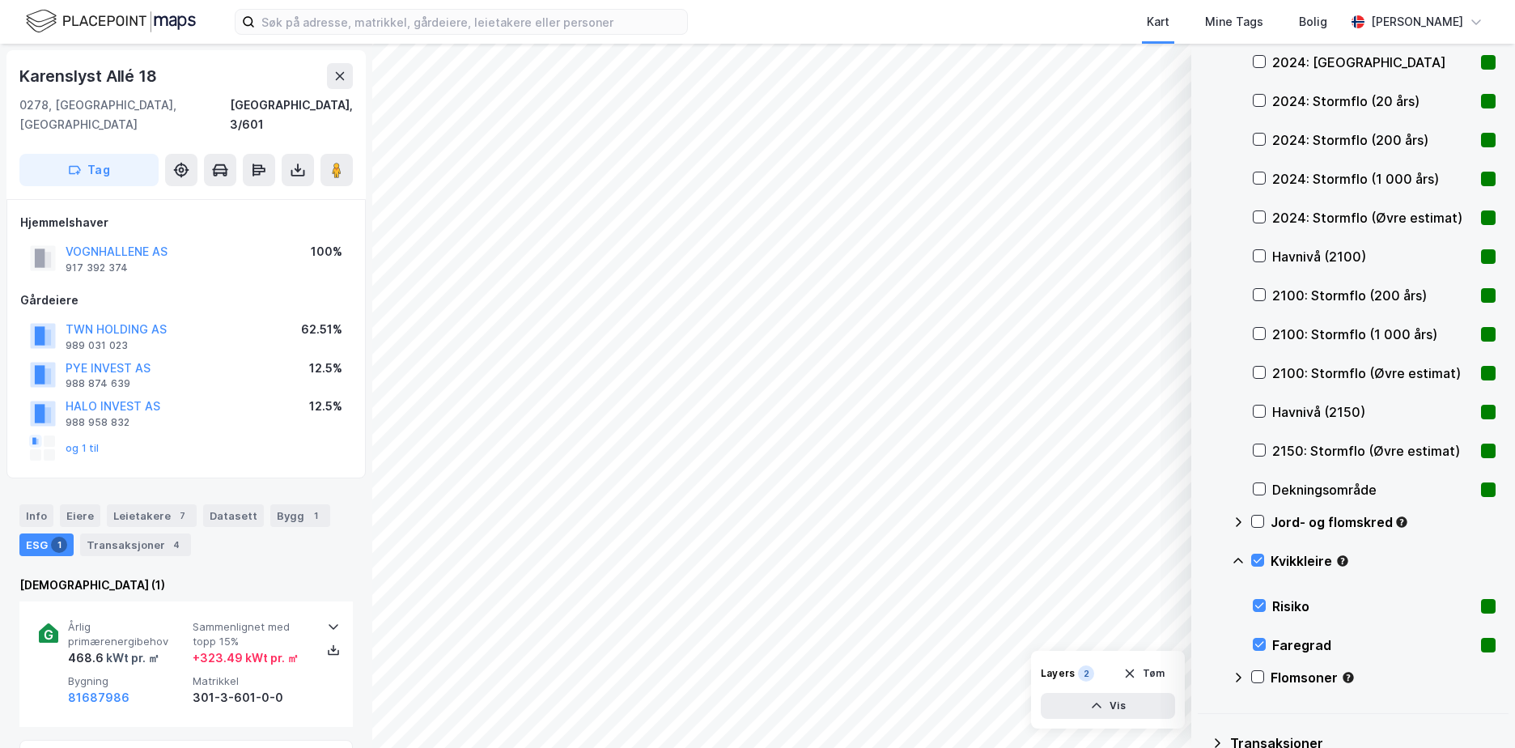
click at [1267, 520] on div "Jord- og flomskred" at bounding box center [1364, 528] width 264 height 39
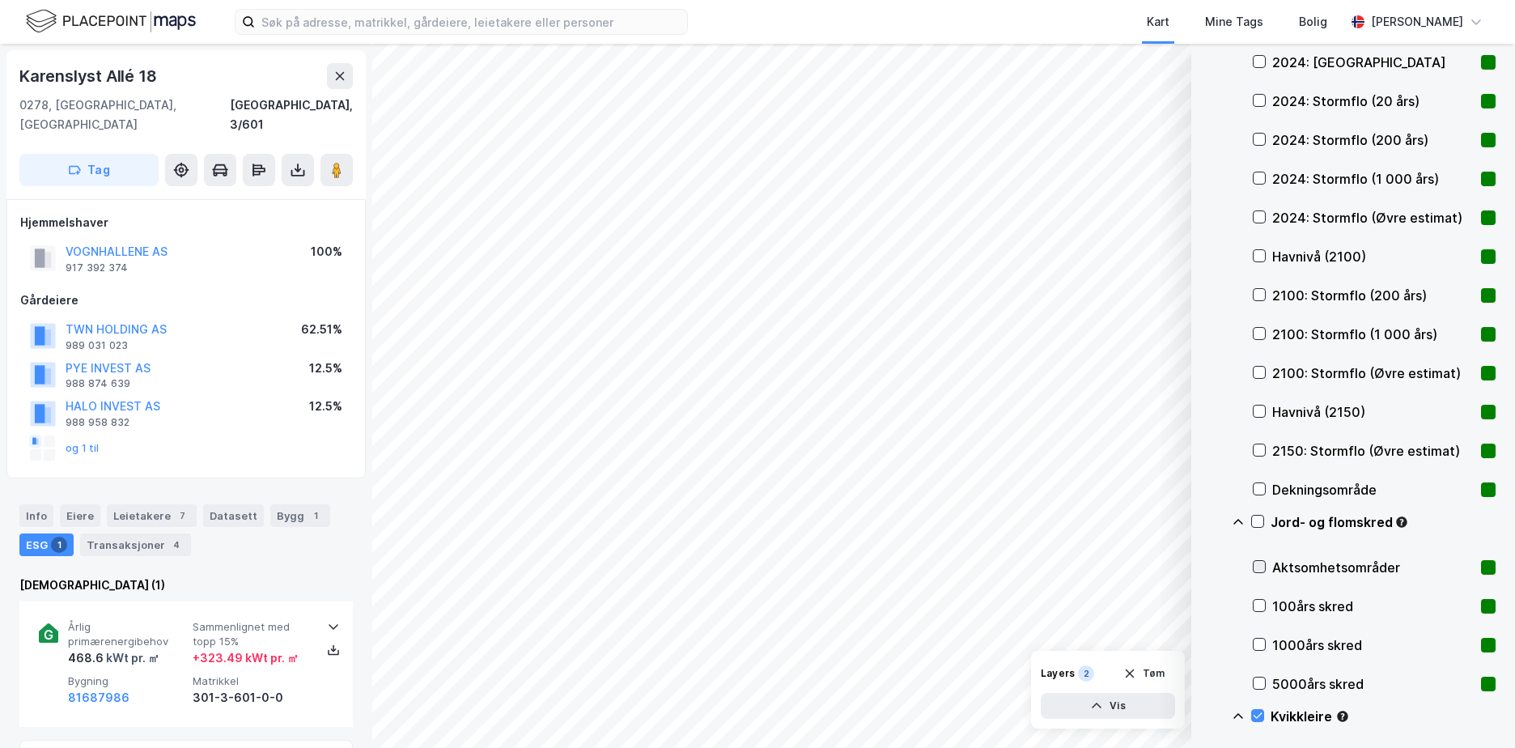
click at [1262, 562] on icon at bounding box center [1259, 566] width 11 height 11
click at [1262, 603] on icon at bounding box center [1259, 605] width 11 height 11
click at [1263, 636] on div "1000års skred" at bounding box center [1374, 645] width 243 height 39
click at [1259, 679] on icon at bounding box center [1259, 682] width 11 height 11
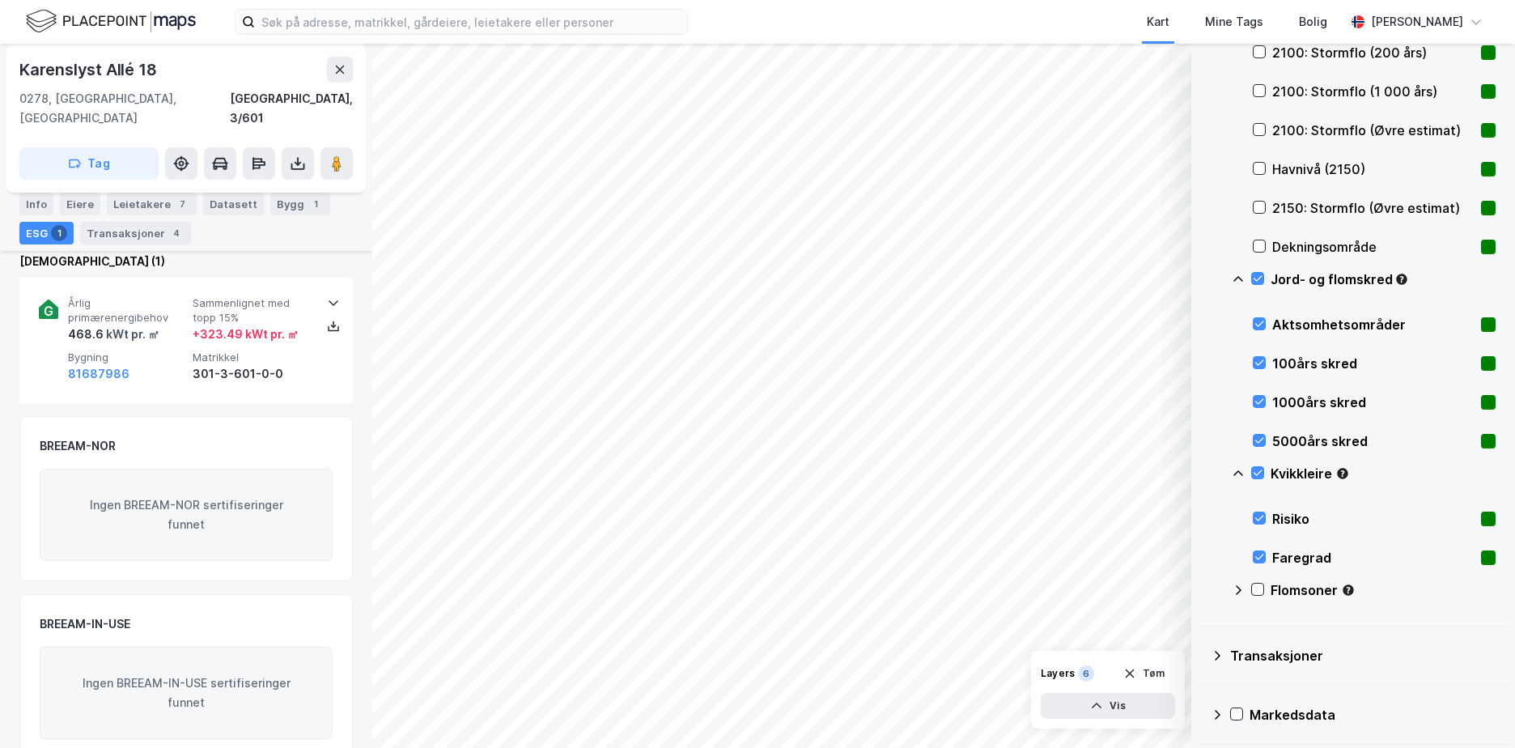
scroll to position [1528, 0]
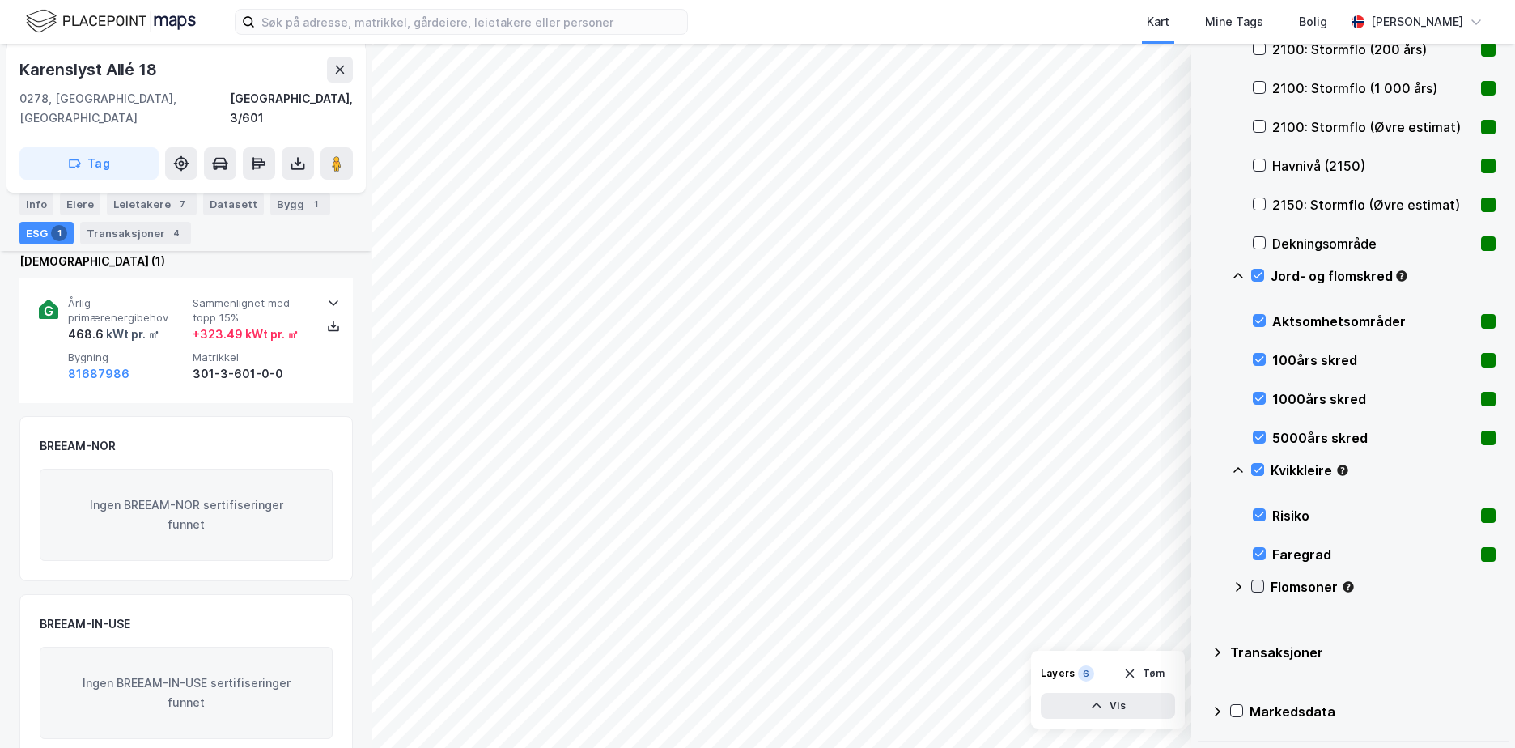
click at [1254, 586] on icon at bounding box center [1258, 587] width 9 height 6
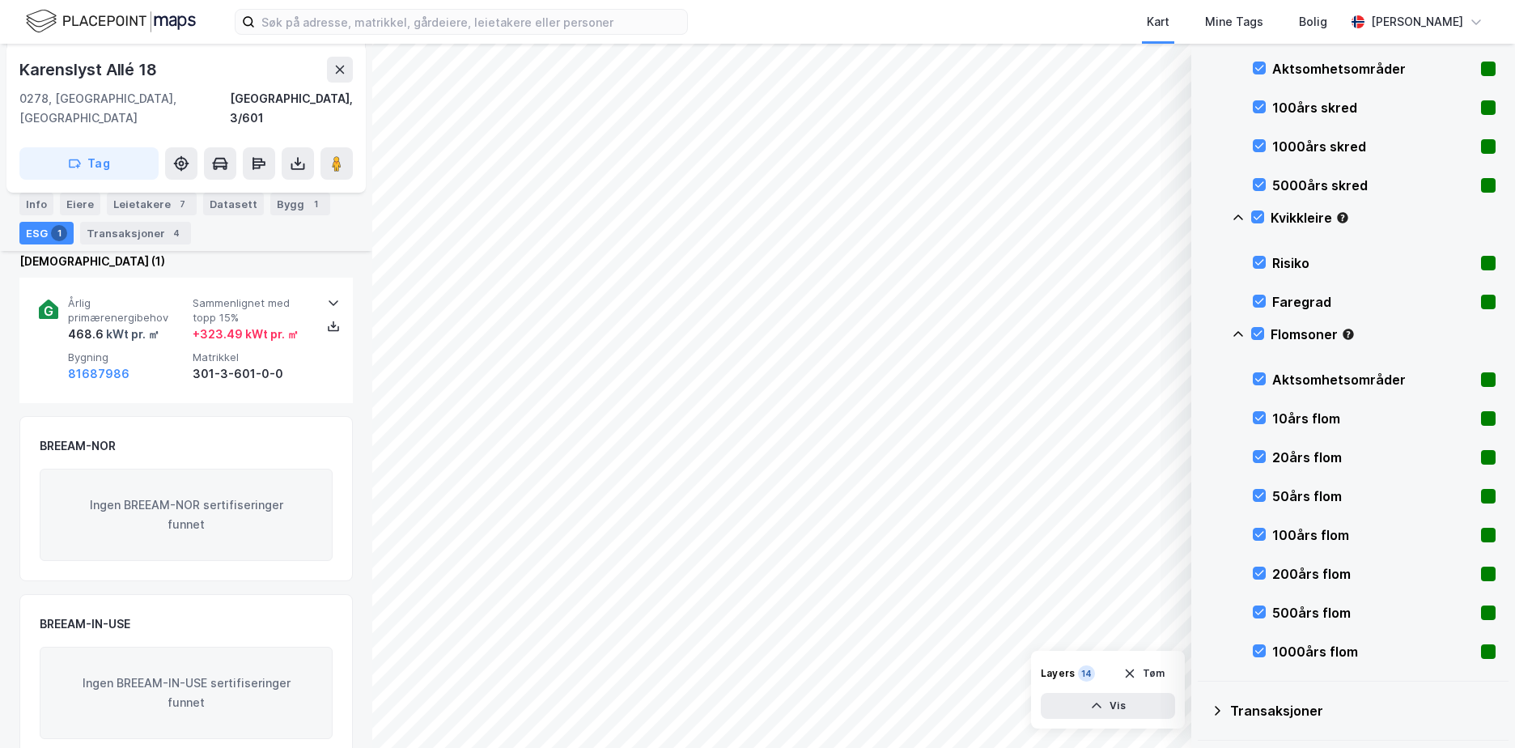
scroll to position [1295, 0]
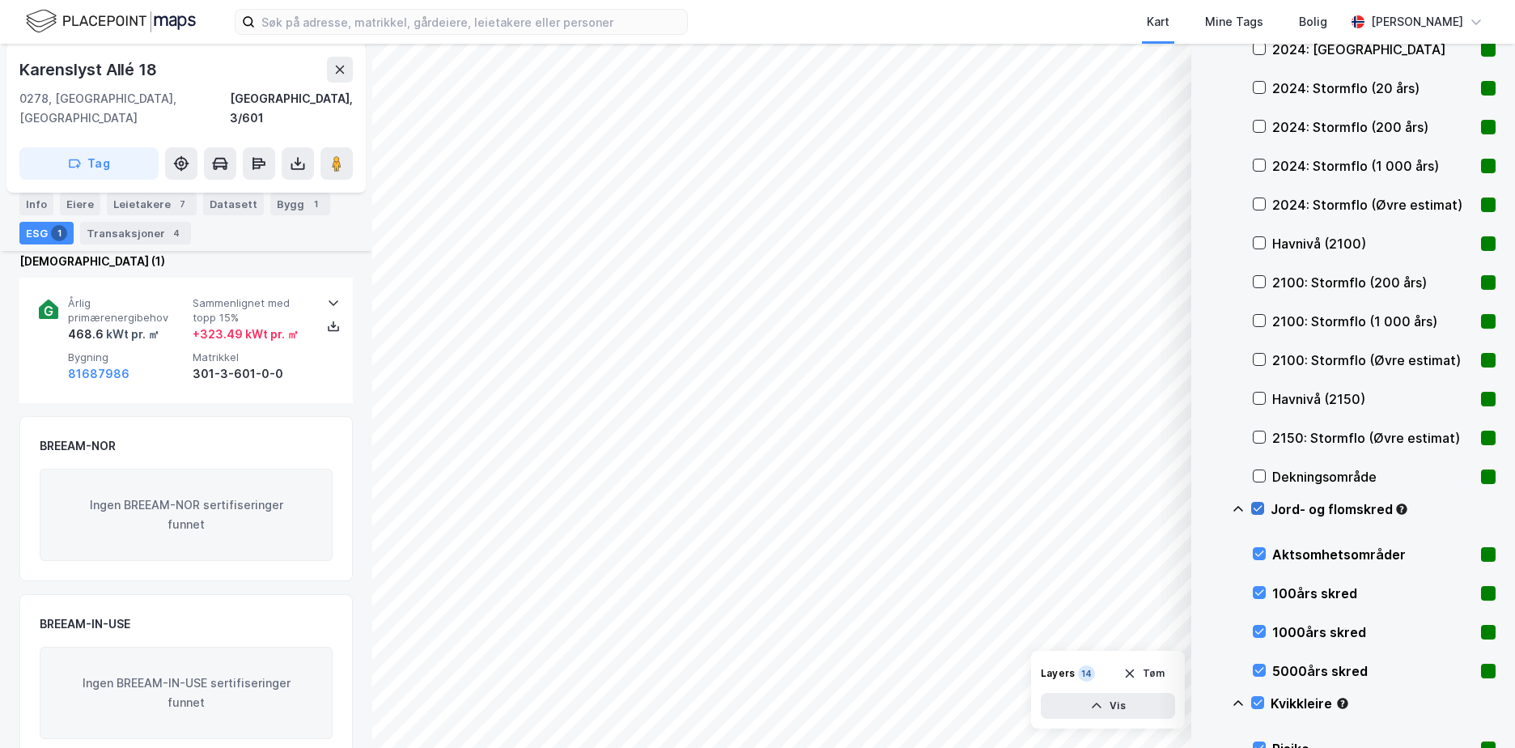
click at [1258, 502] on div at bounding box center [1257, 508] width 13 height 13
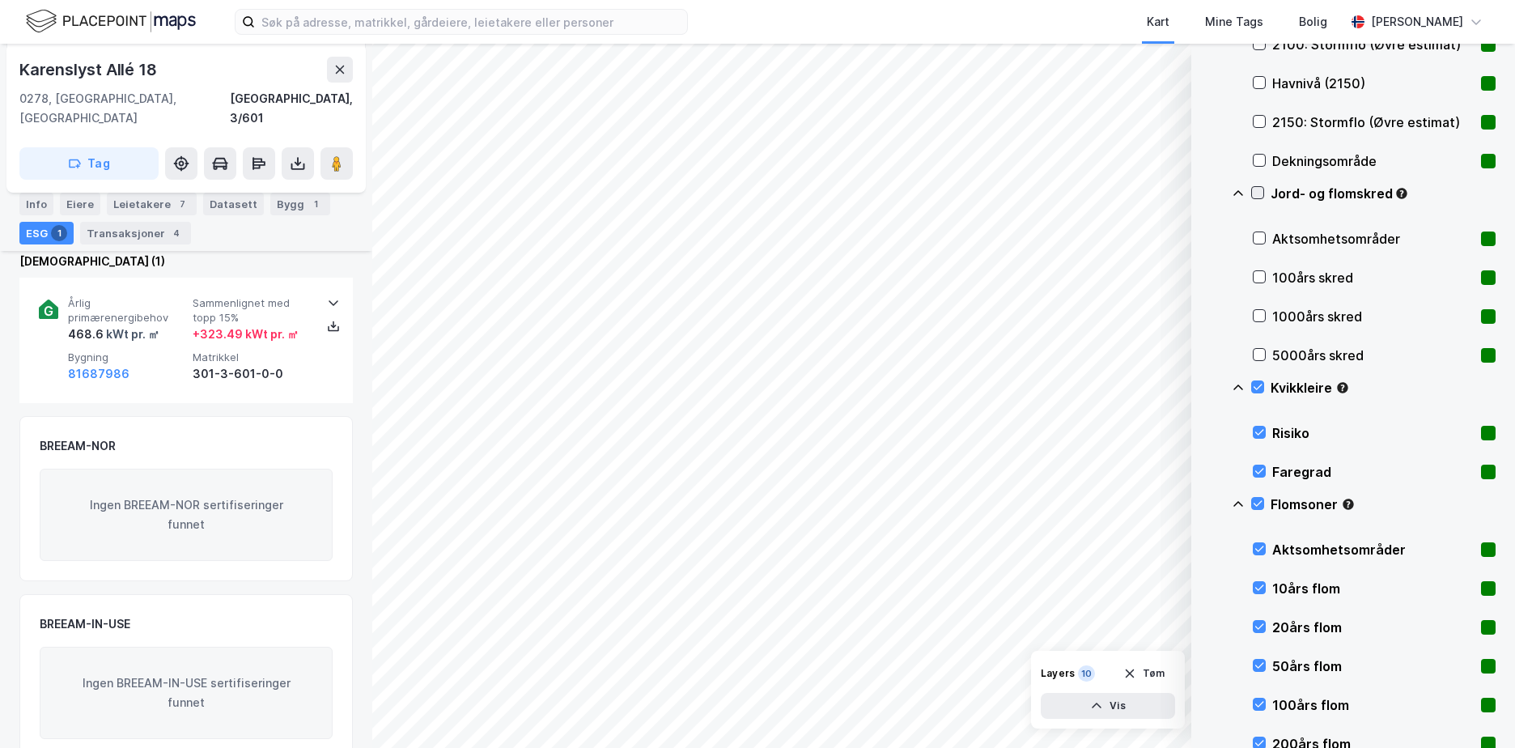
scroll to position [1619, 0]
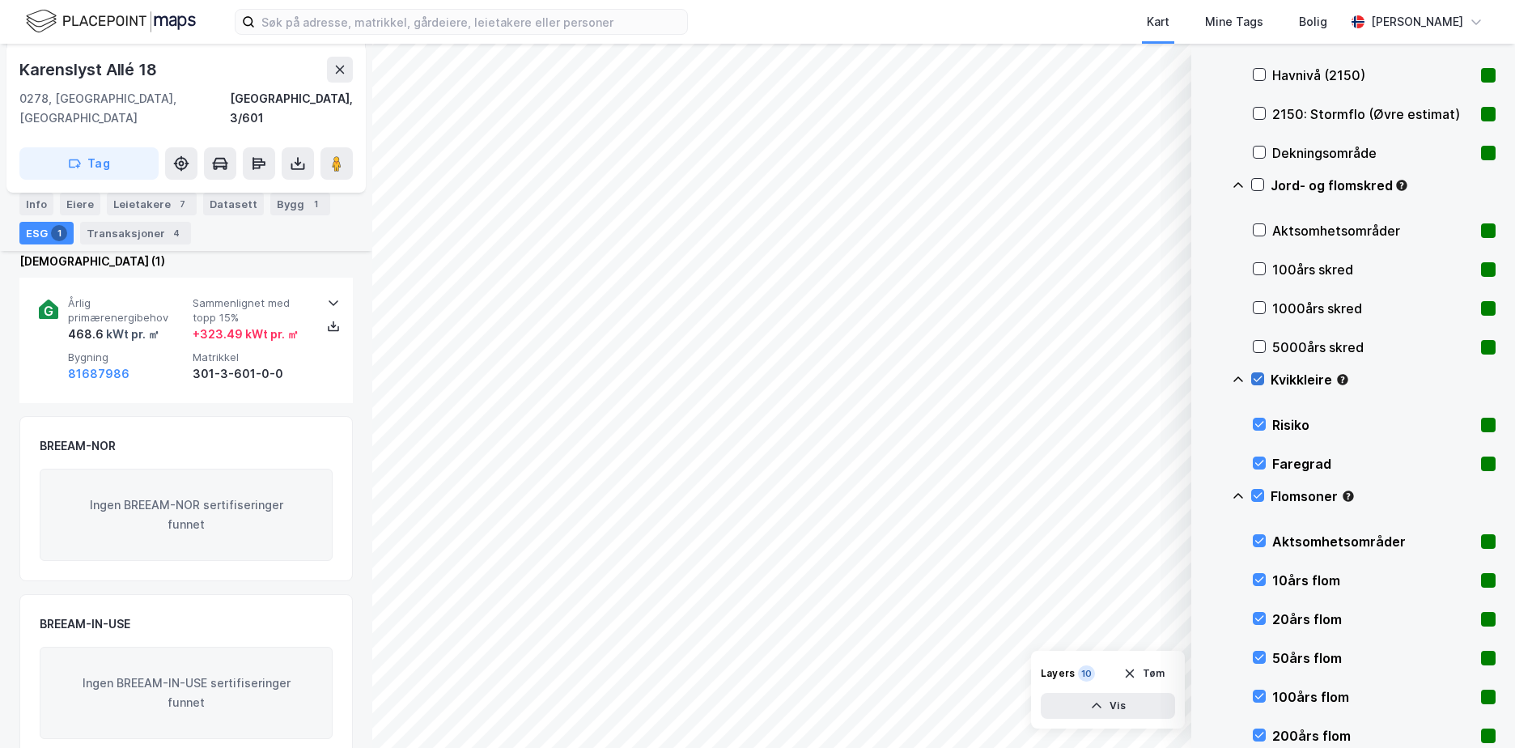
click at [1262, 376] on icon at bounding box center [1258, 379] width 9 height 6
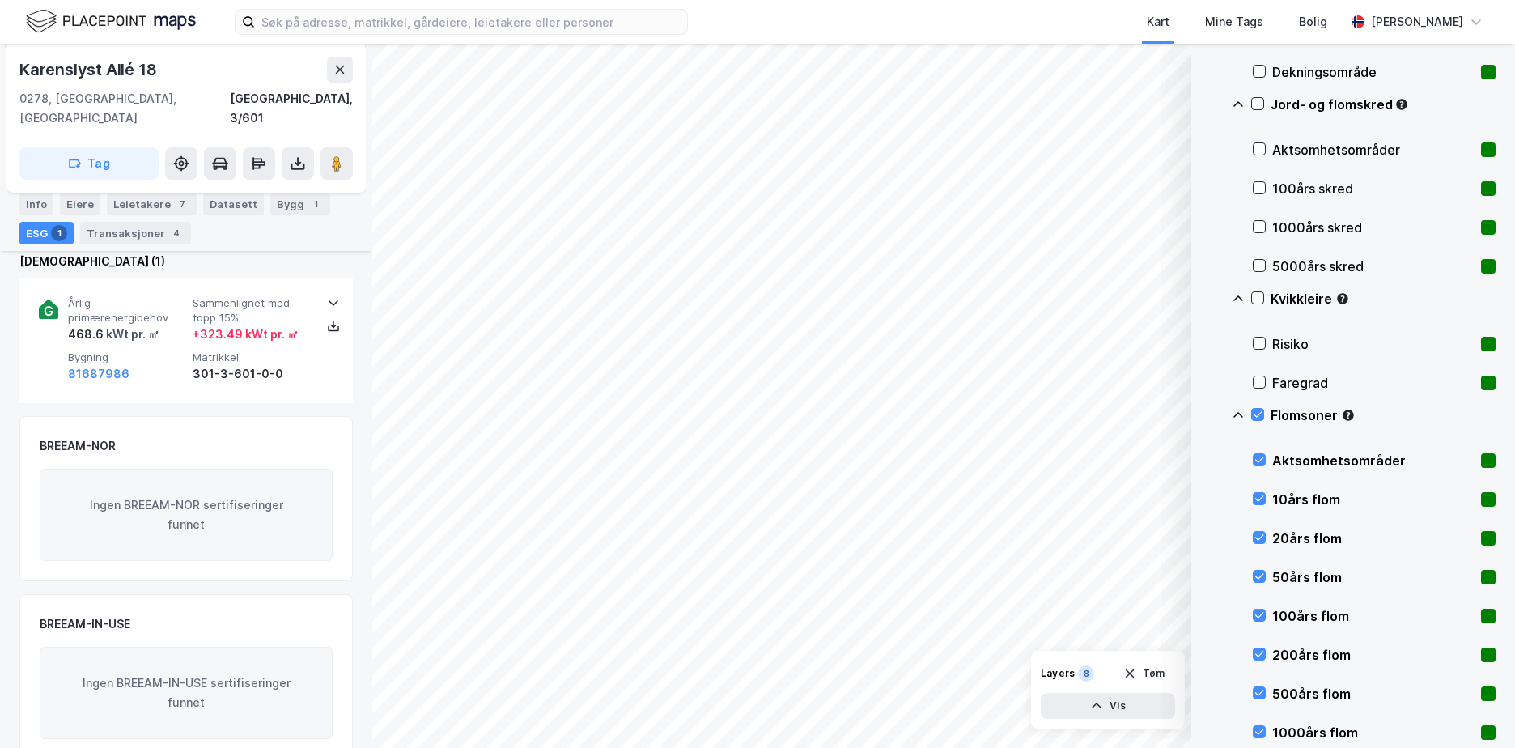
scroll to position [1839, 0]
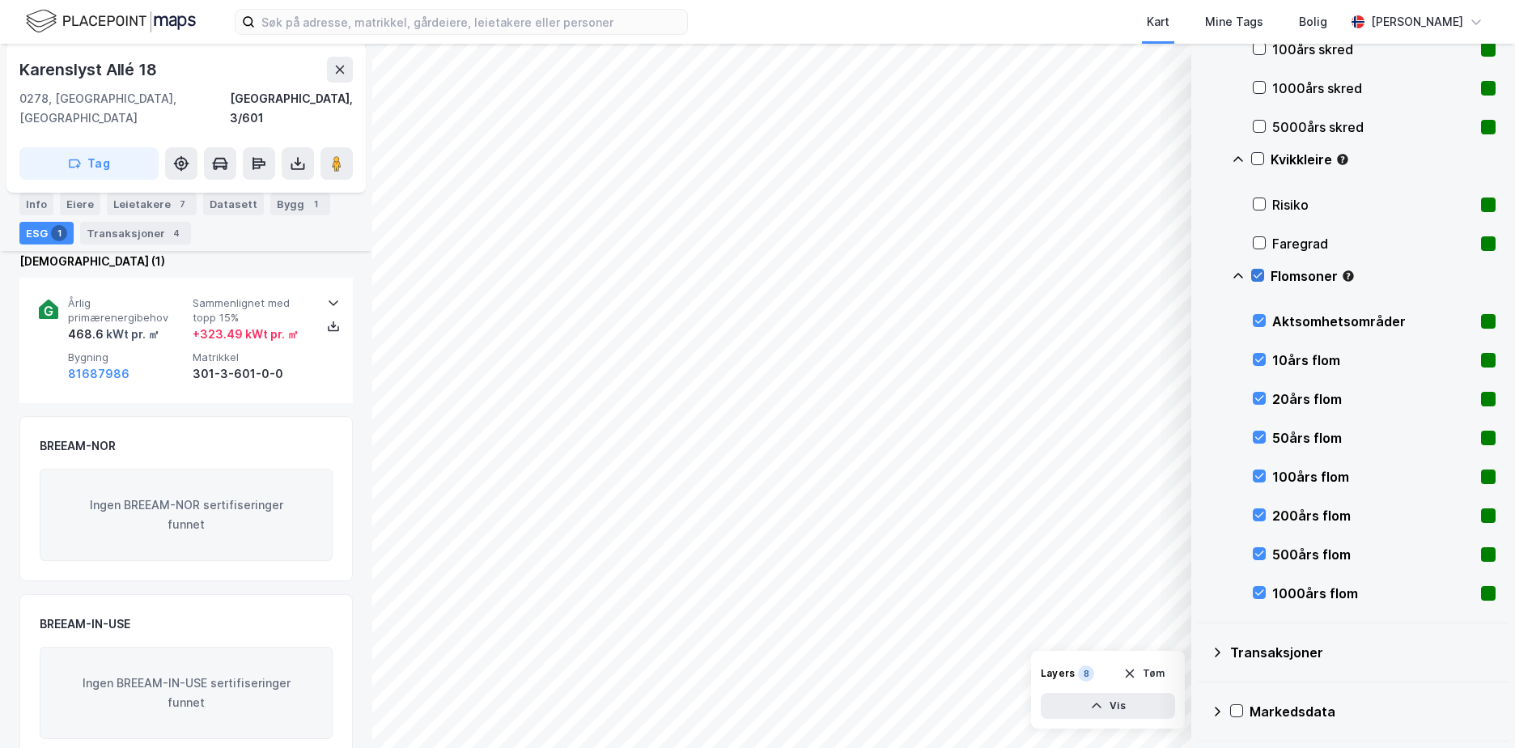
click at [1261, 274] on icon at bounding box center [1258, 276] width 9 height 6
click at [40, 202] on div "Info" at bounding box center [36, 204] width 34 height 23
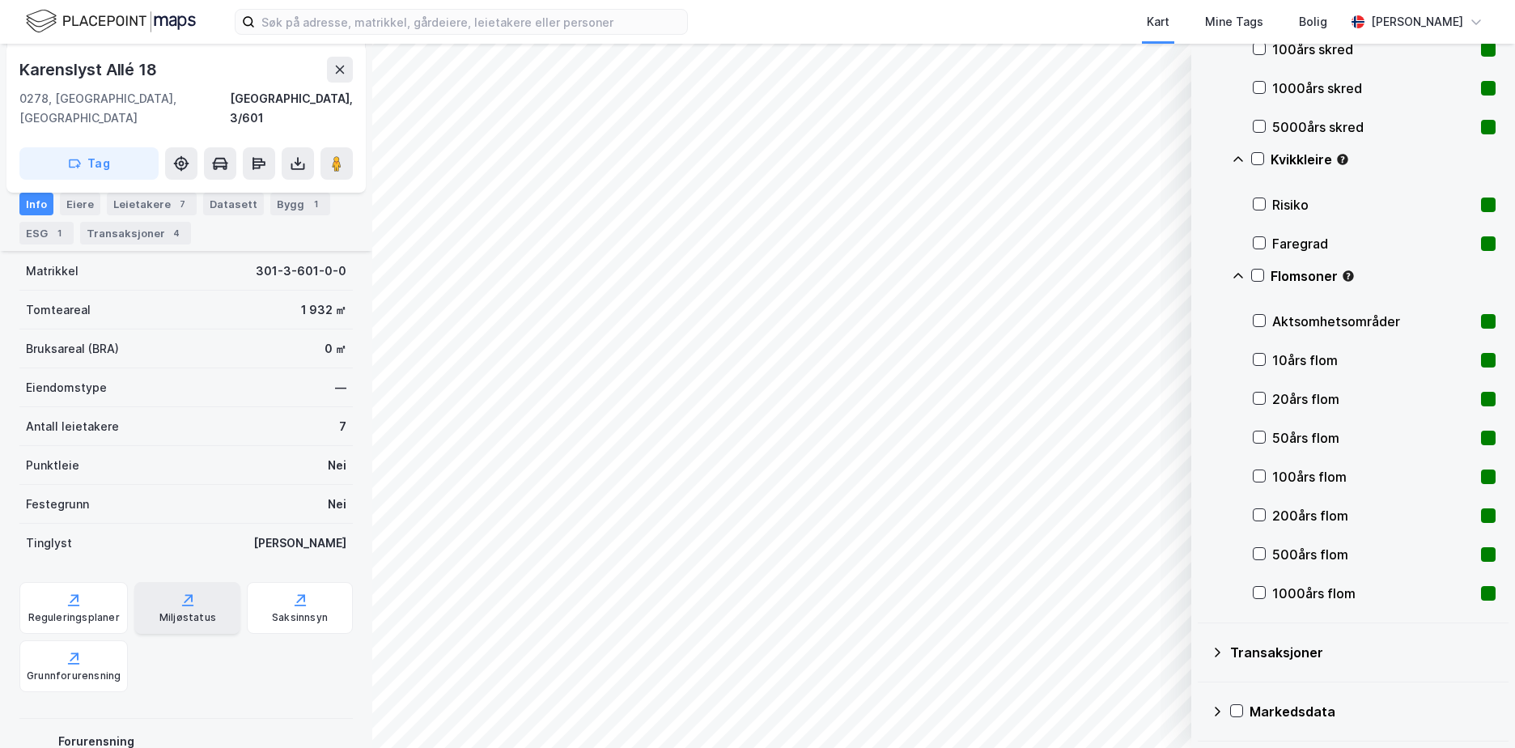
click at [168, 611] on div "Miljøstatus" at bounding box center [187, 617] width 57 height 13
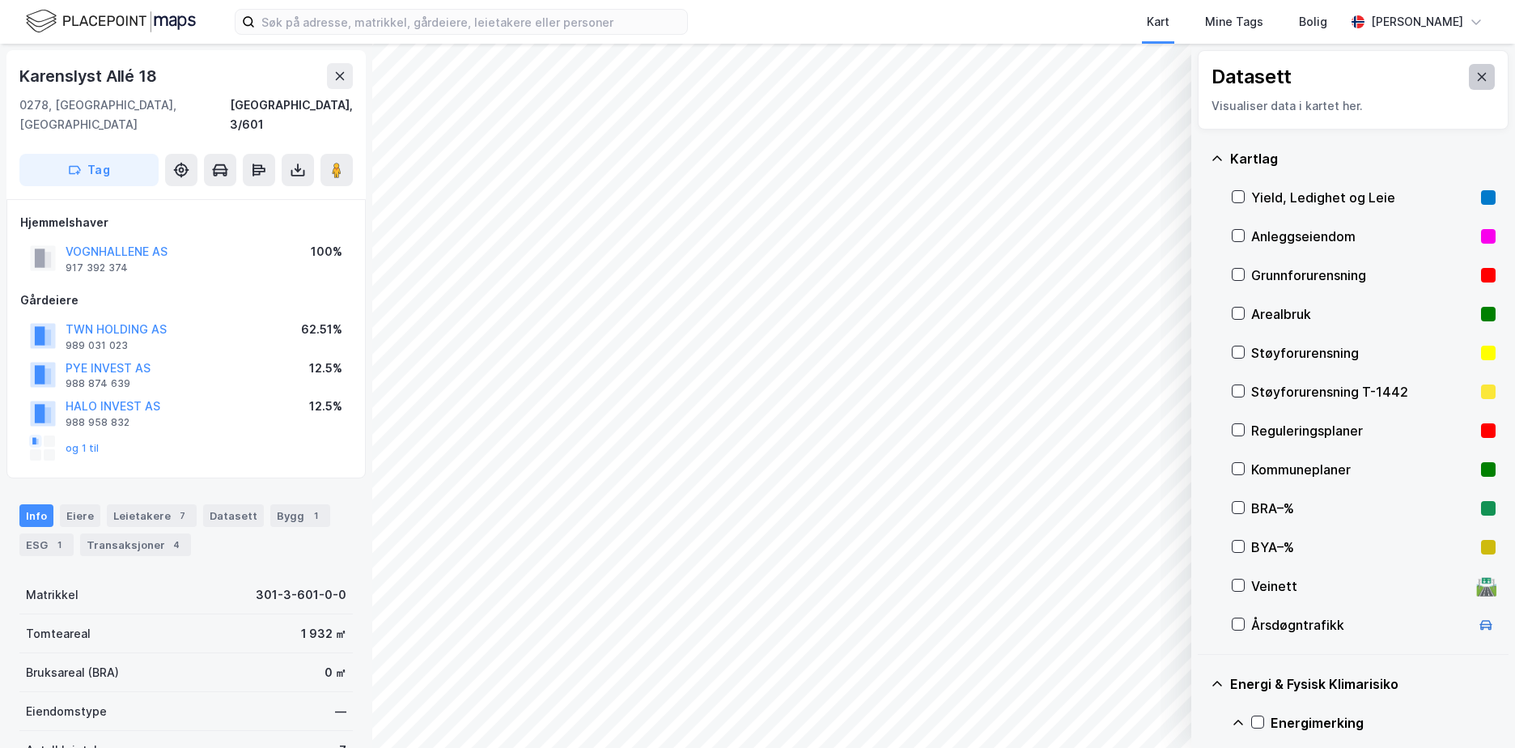
click at [1477, 82] on button at bounding box center [1482, 77] width 26 height 26
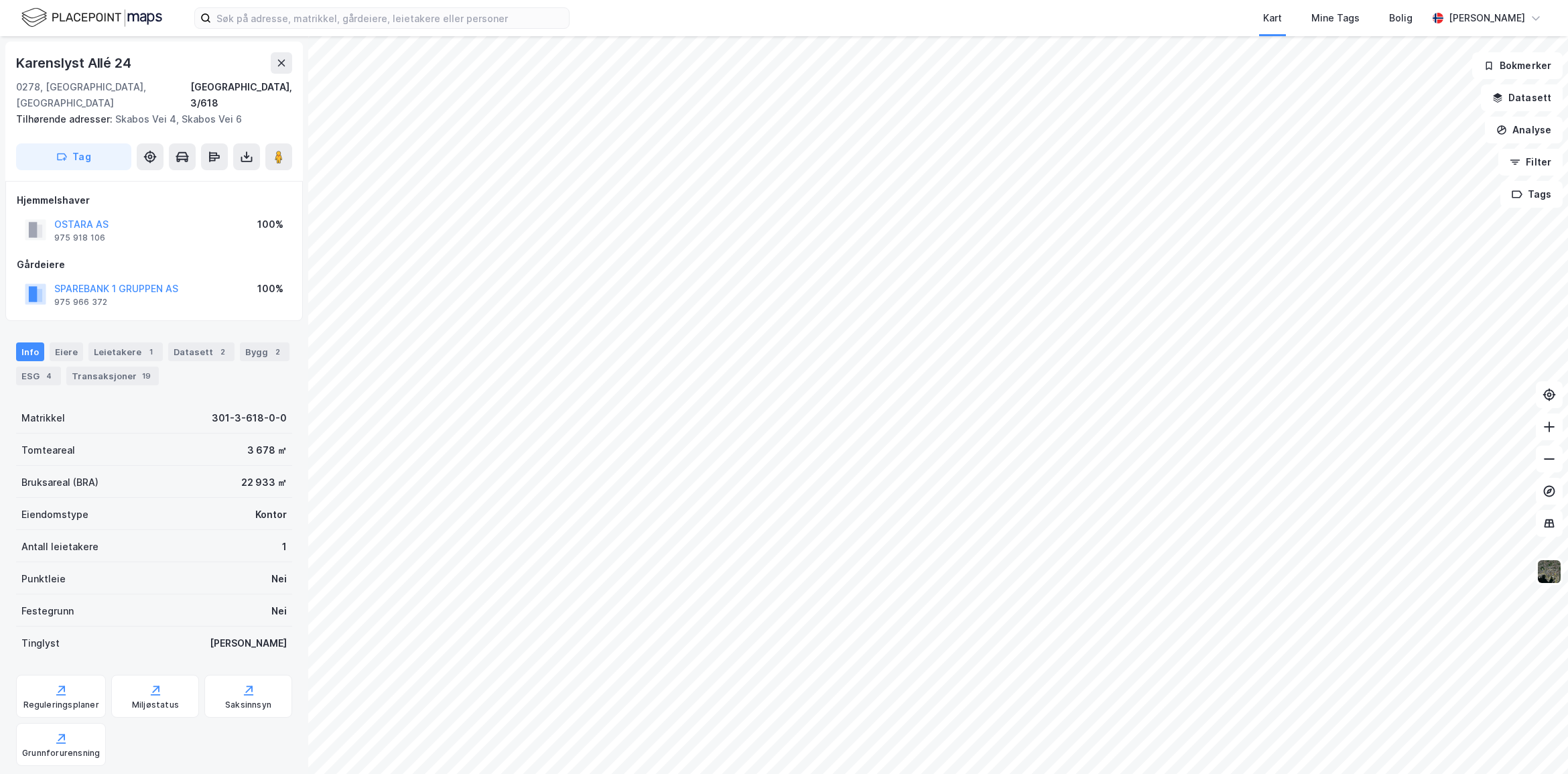
scroll to position [1, 0]
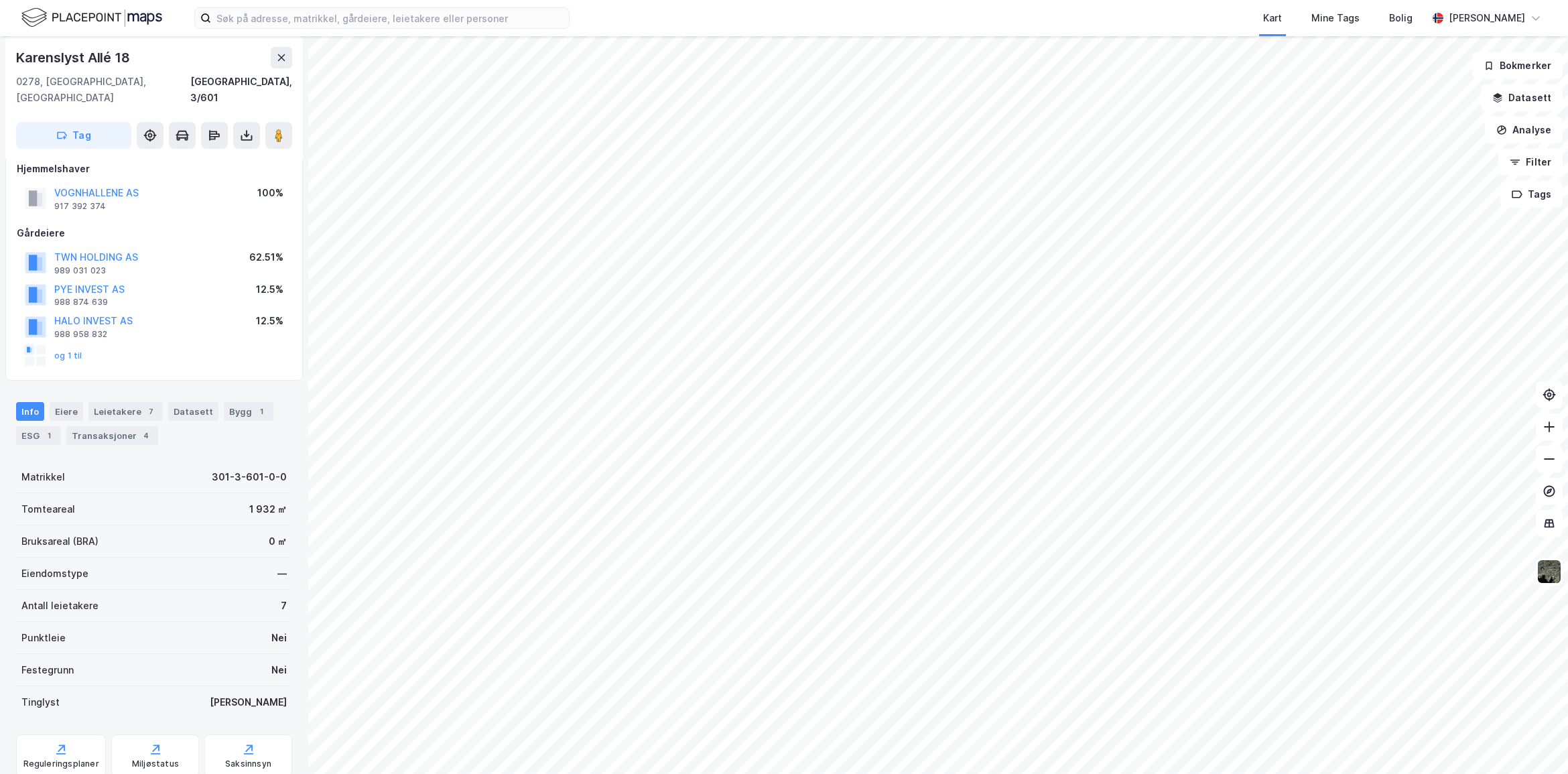
scroll to position [22, 0]
